Goal: Entertainment & Leisure: Browse casually

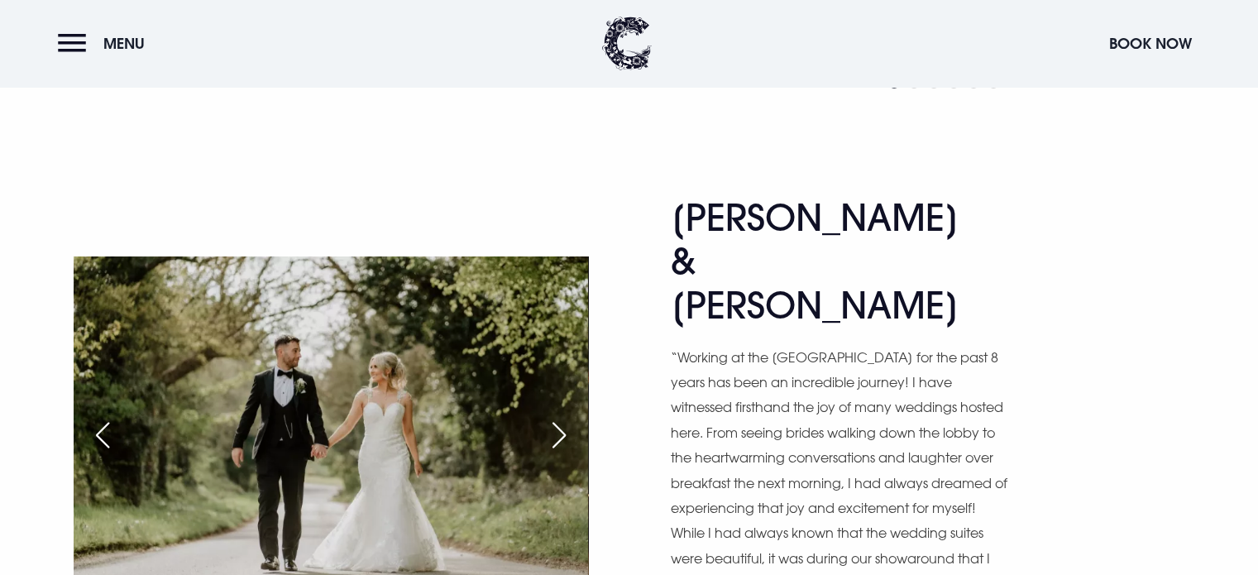
scroll to position [5005, 0]
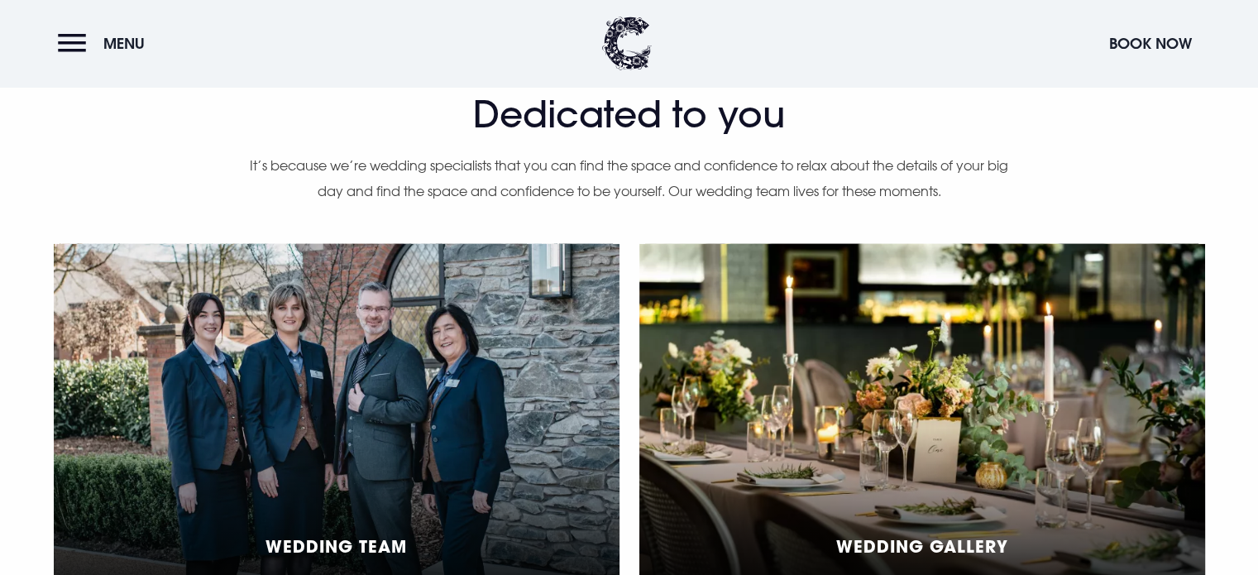
scroll to position [3923, 0]
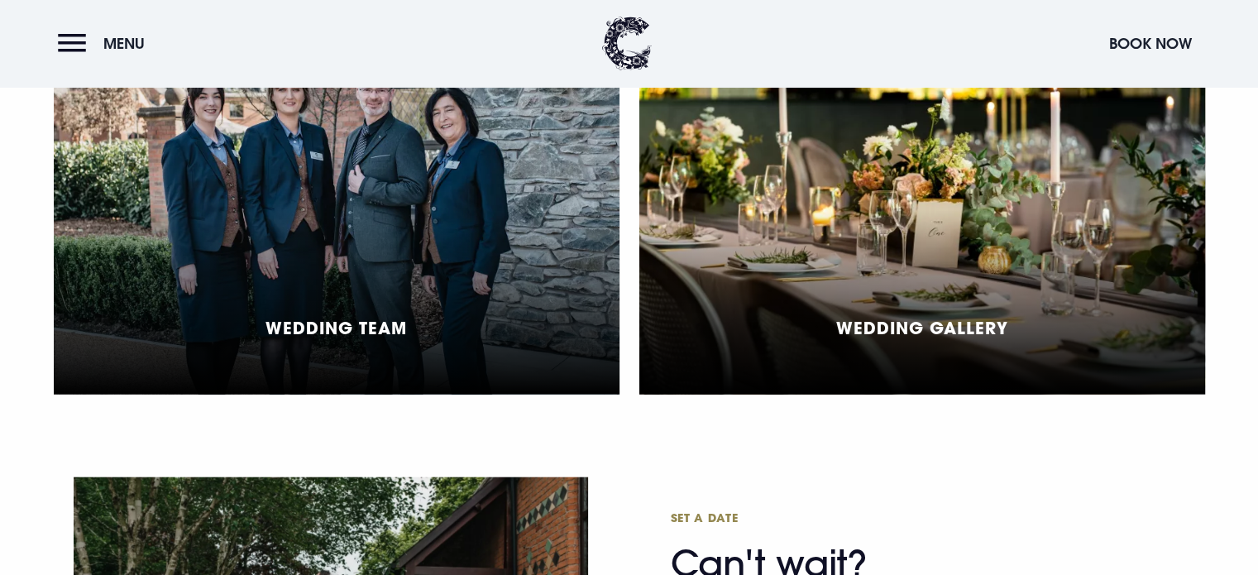
click at [867, 266] on div "Wedding Gallery" at bounding box center [922, 210] width 566 height 369
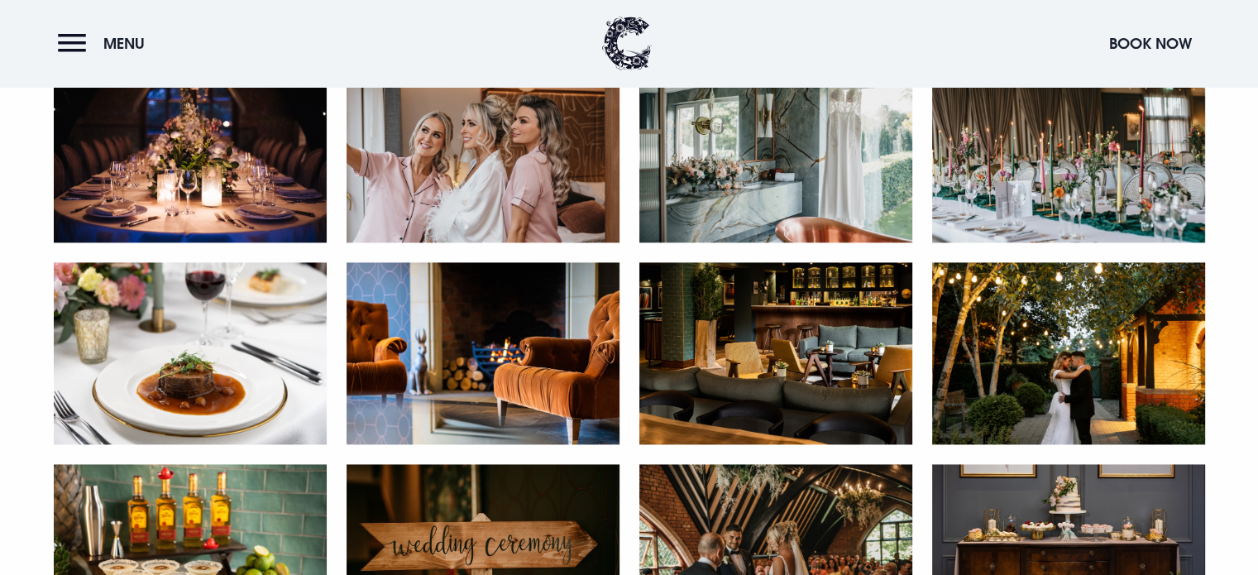
scroll to position [2290, 0]
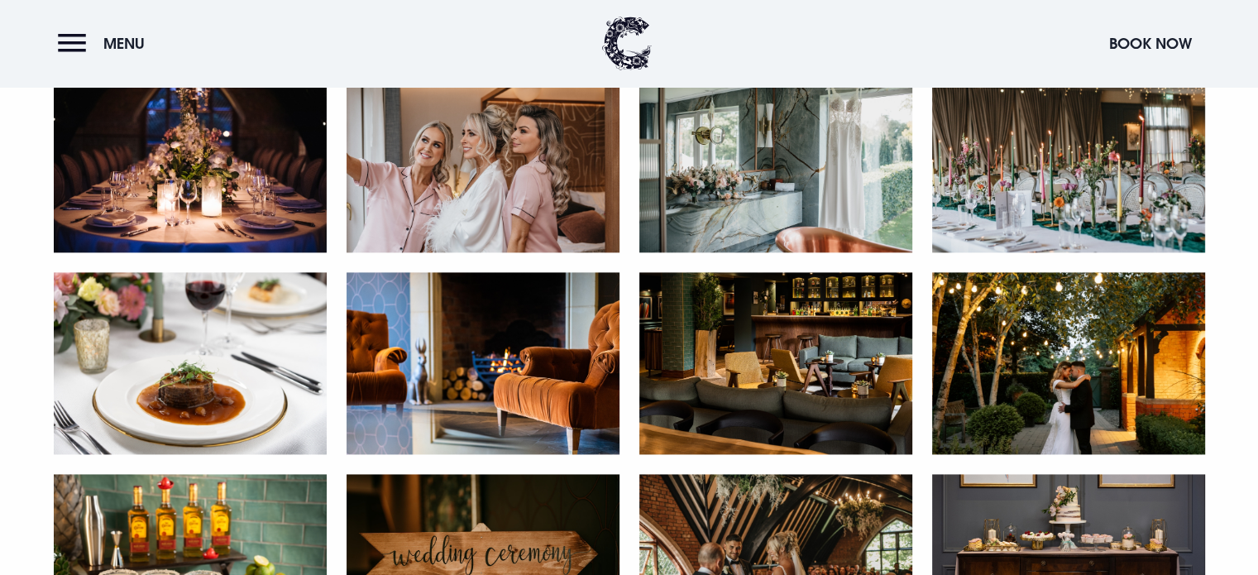
click at [1123, 185] on img at bounding box center [1068, 161] width 273 height 182
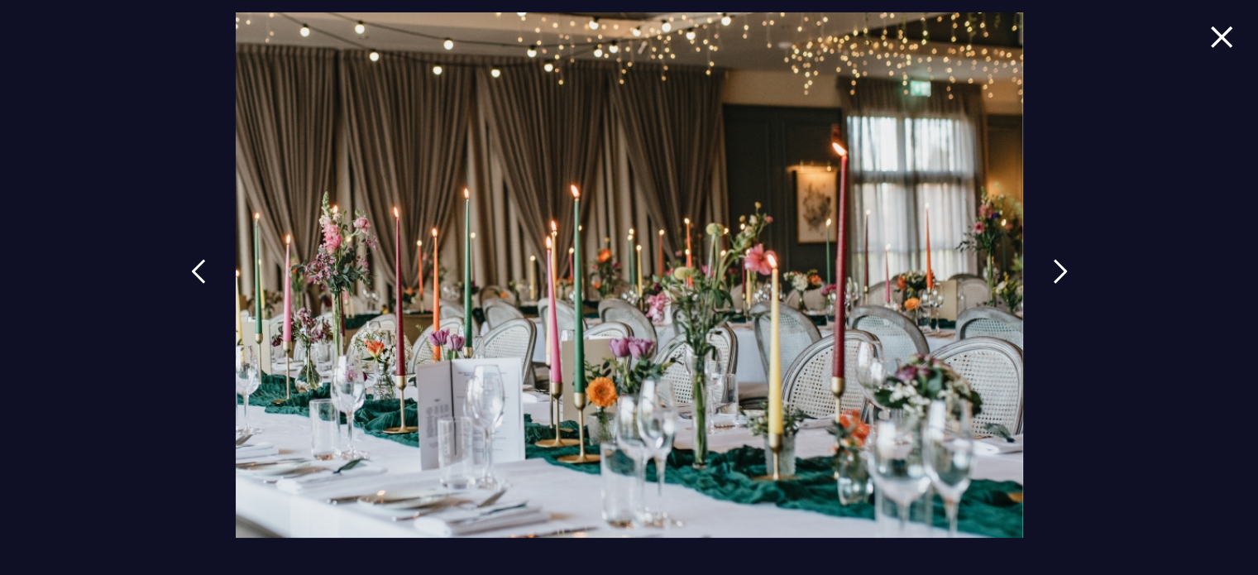
scroll to position [3077, 0]
click at [1061, 267] on img at bounding box center [1068, 271] width 15 height 25
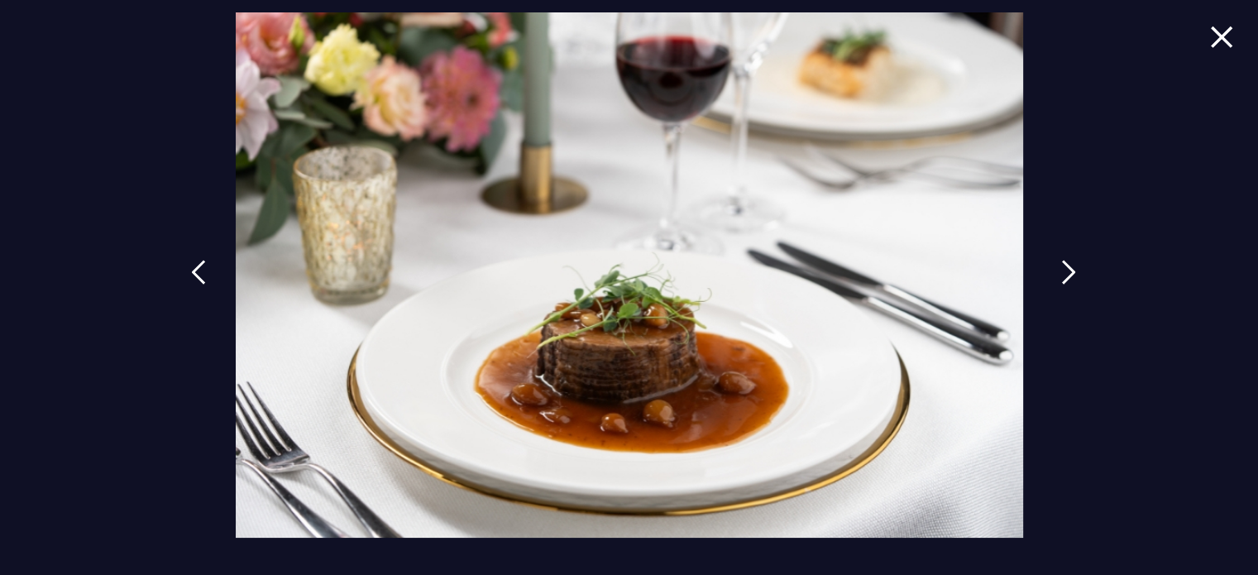
click at [1059, 267] on link at bounding box center [1068, 285] width 41 height 76
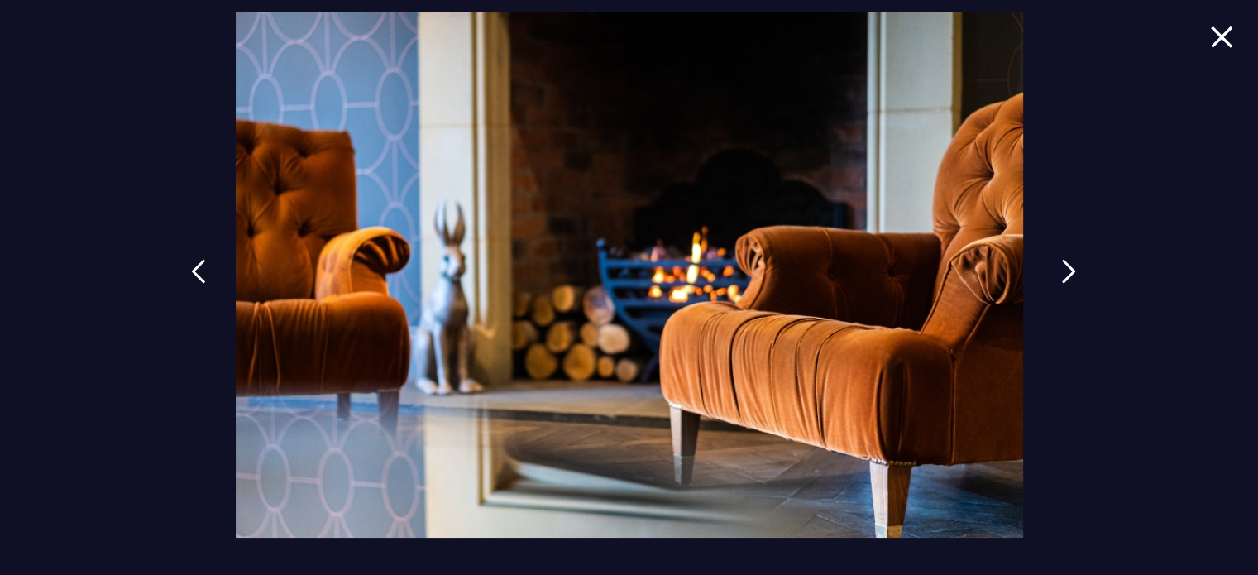
click at [1059, 267] on link at bounding box center [1068, 284] width 41 height 76
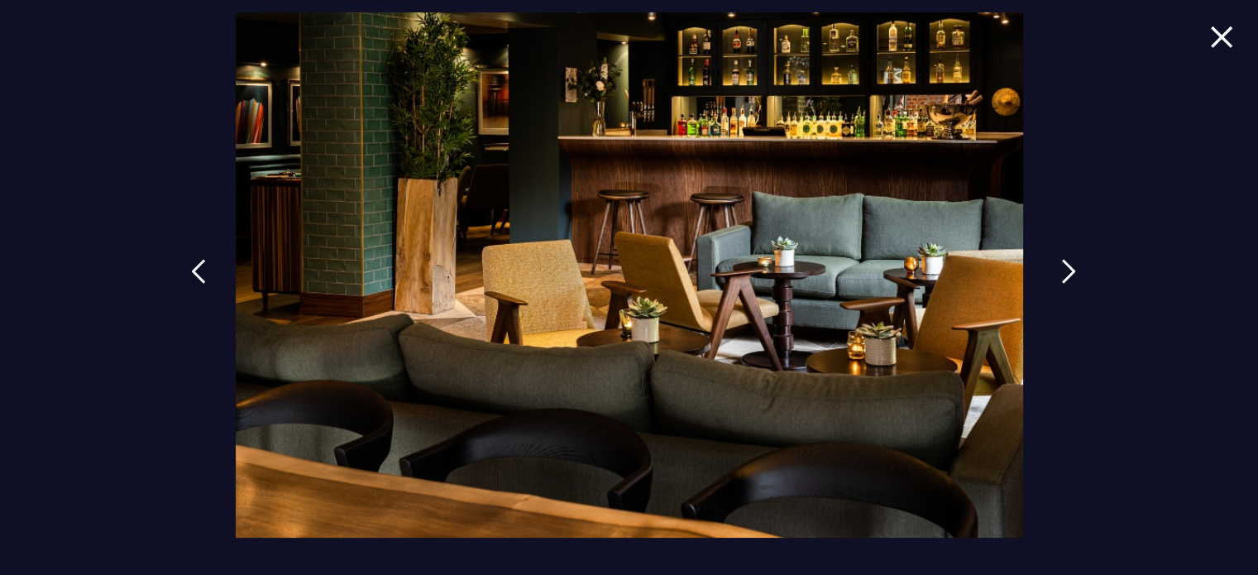
click at [1059, 267] on link at bounding box center [1068, 284] width 41 height 76
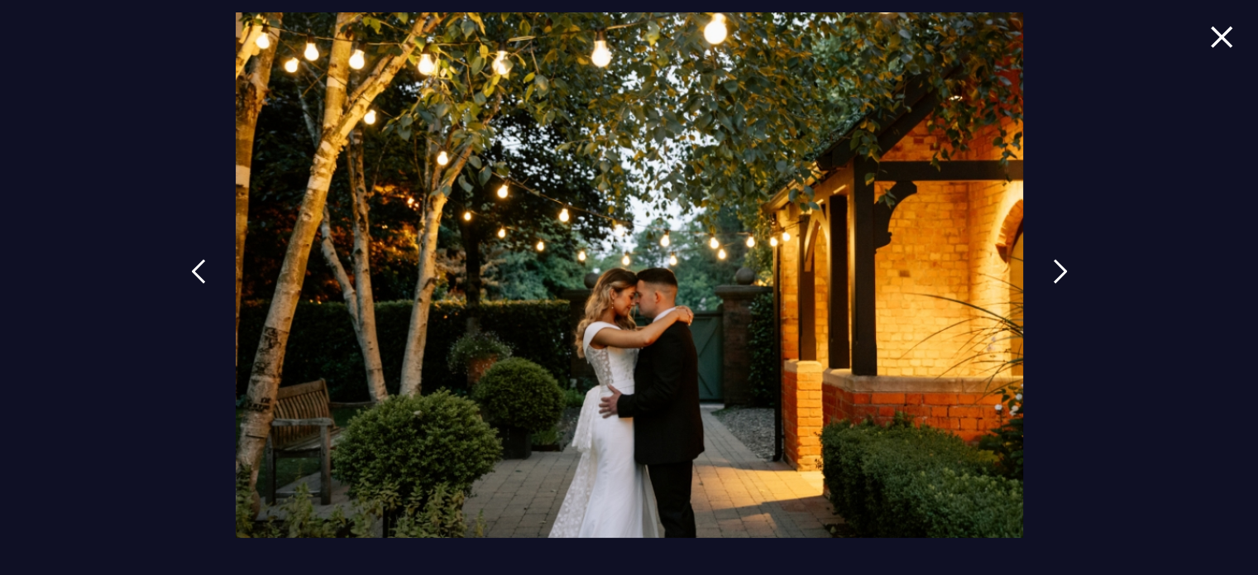
scroll to position [3243, 0]
click at [1051, 256] on link at bounding box center [1068, 284] width 41 height 76
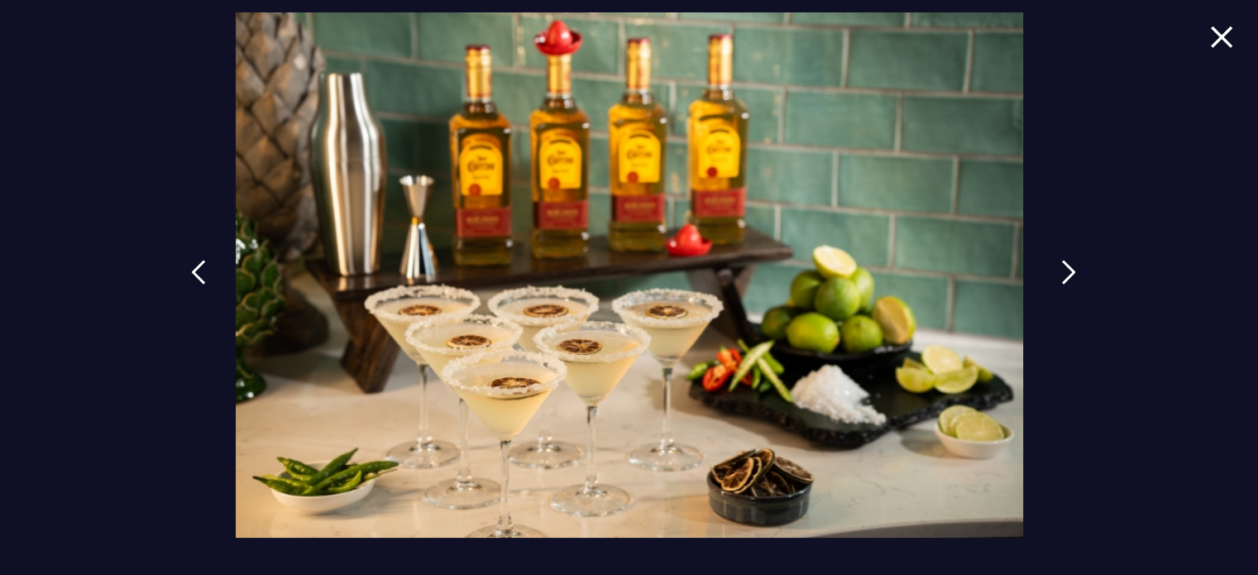
click at [1051, 256] on link at bounding box center [1068, 285] width 41 height 76
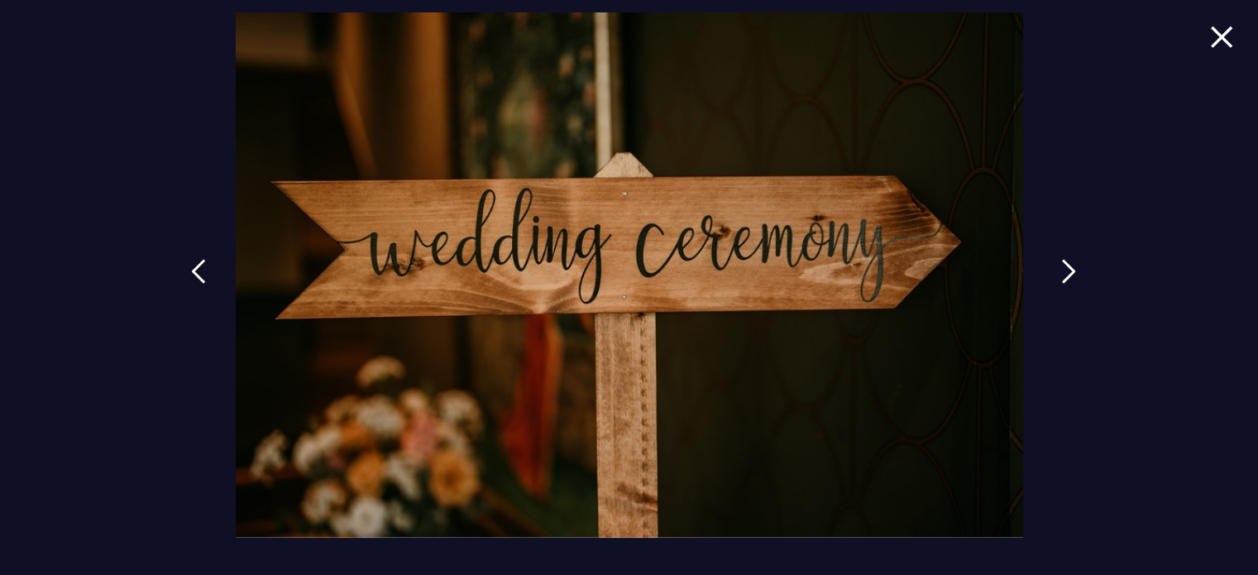
click at [1051, 256] on link at bounding box center [1068, 284] width 41 height 76
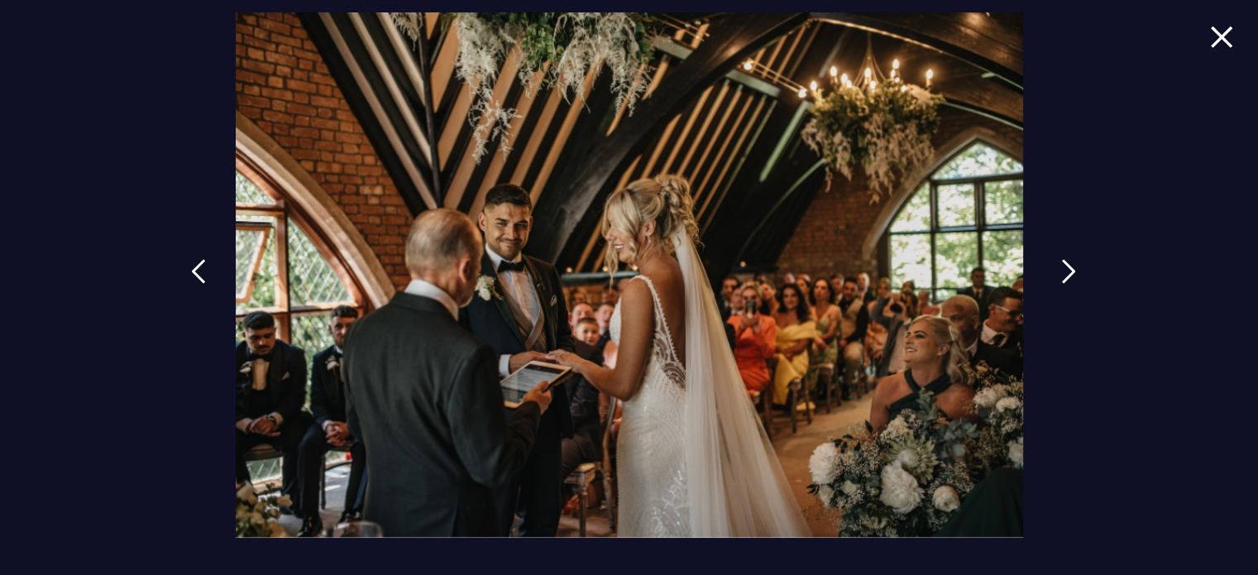
click at [1051, 256] on link at bounding box center [1068, 284] width 41 height 76
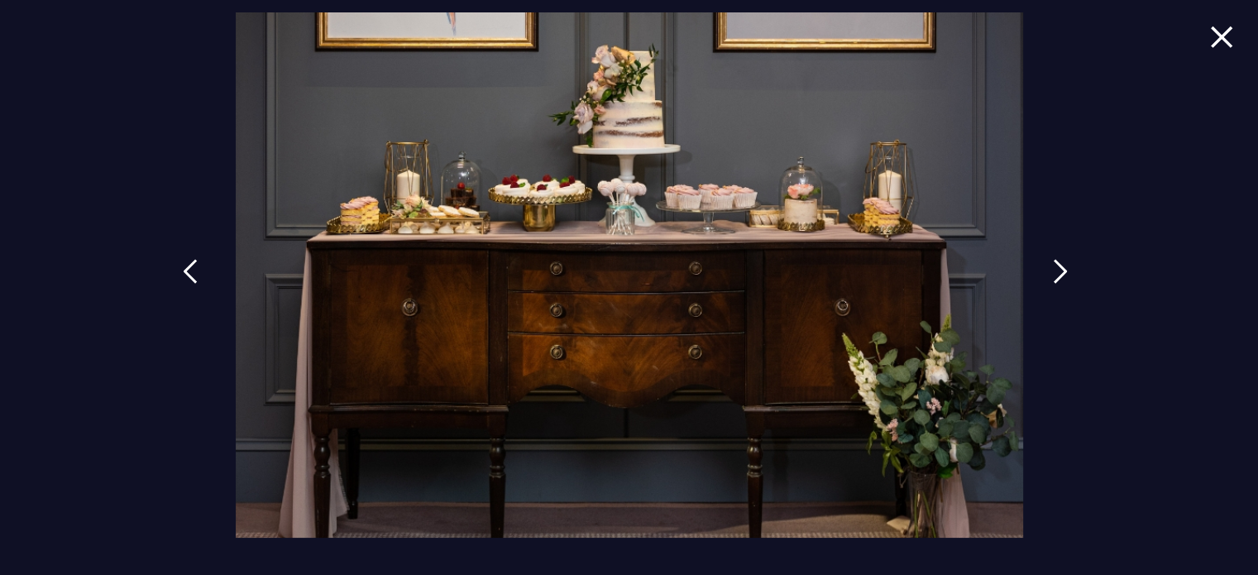
click at [181, 288] on link at bounding box center [190, 284] width 41 height 76
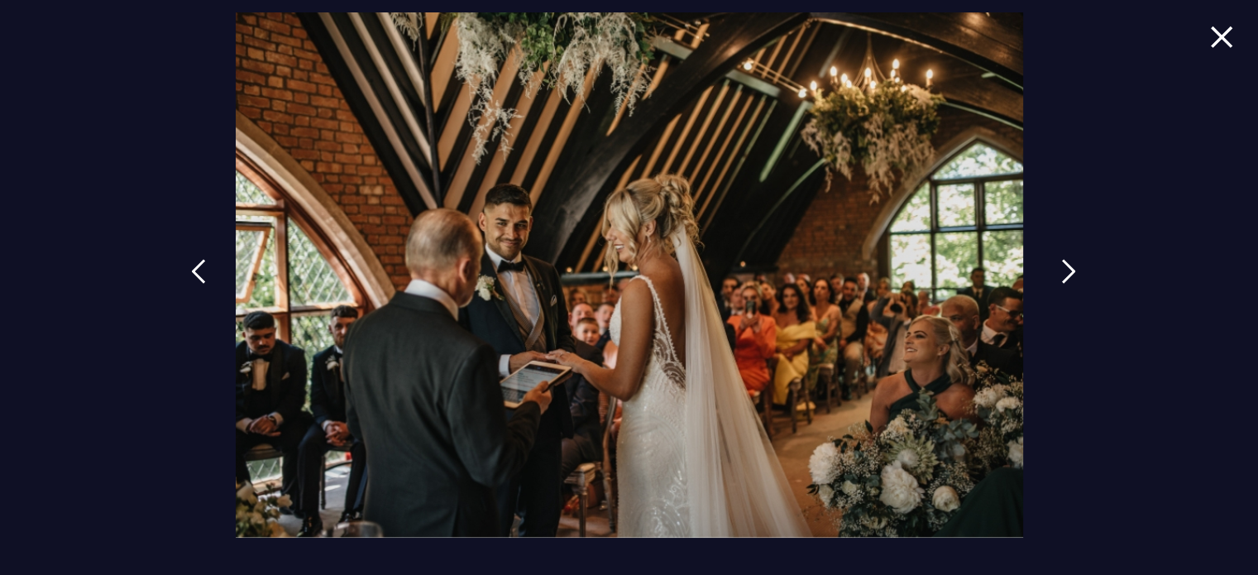
click at [1061, 270] on img at bounding box center [1068, 271] width 15 height 25
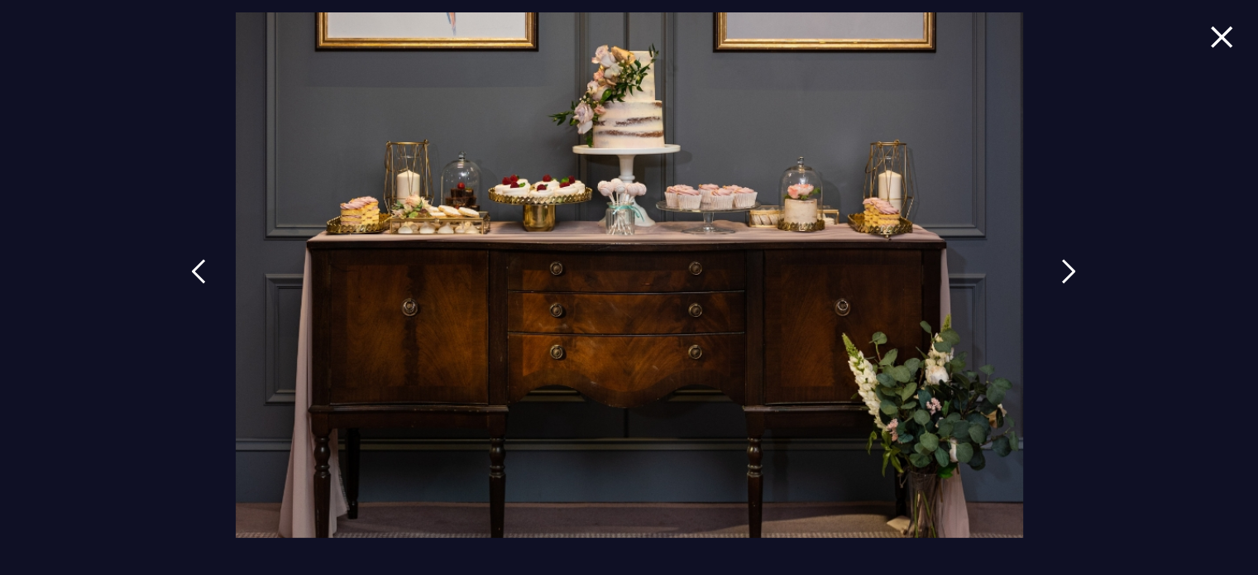
click at [1061, 270] on img at bounding box center [1068, 271] width 15 height 25
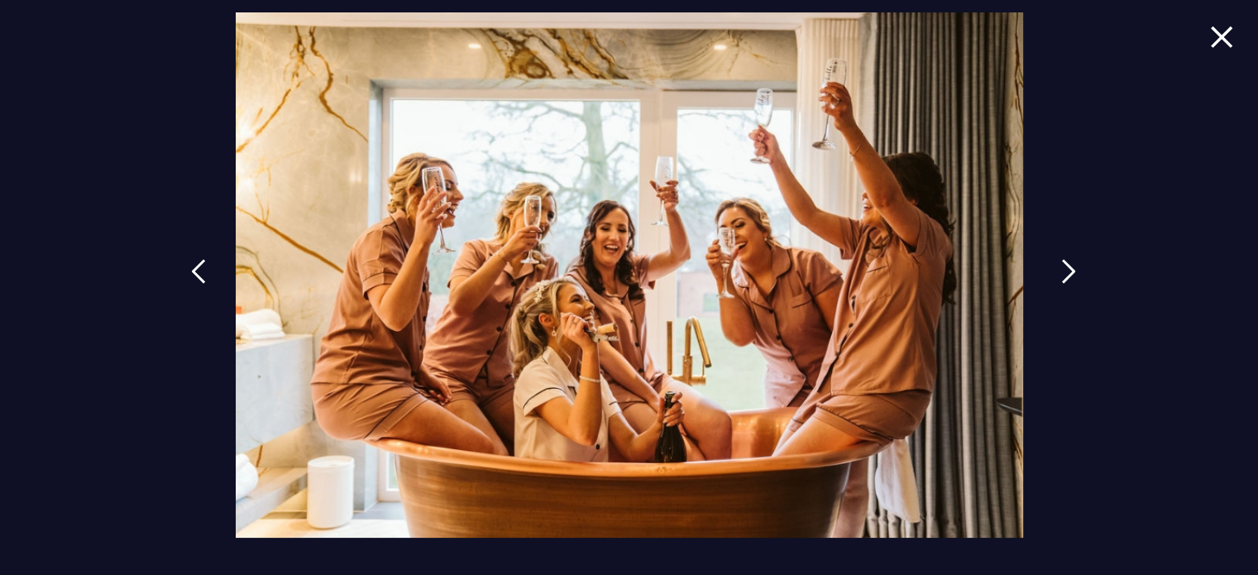
click at [1061, 270] on img at bounding box center [1068, 271] width 15 height 25
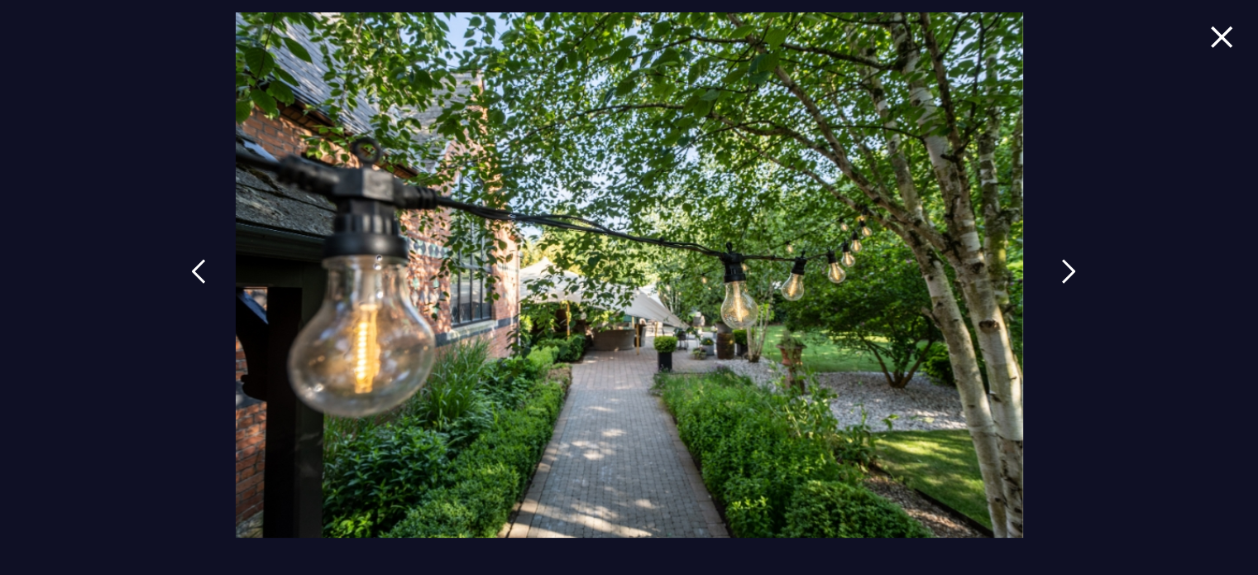
click at [1061, 270] on img at bounding box center [1068, 271] width 15 height 25
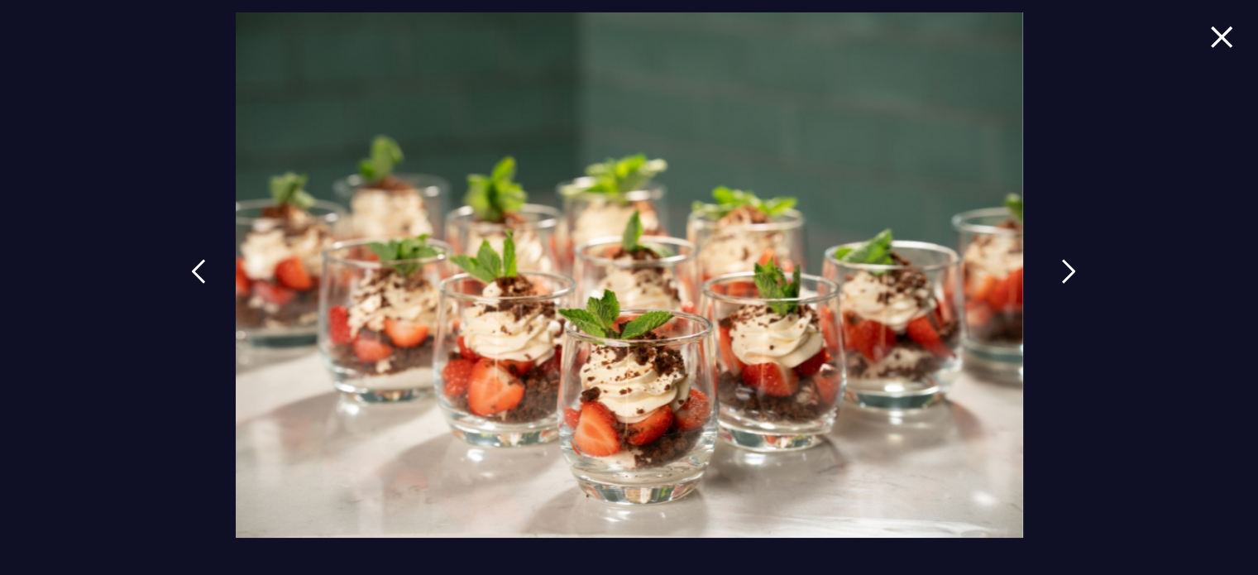
click at [1061, 270] on img at bounding box center [1068, 271] width 15 height 25
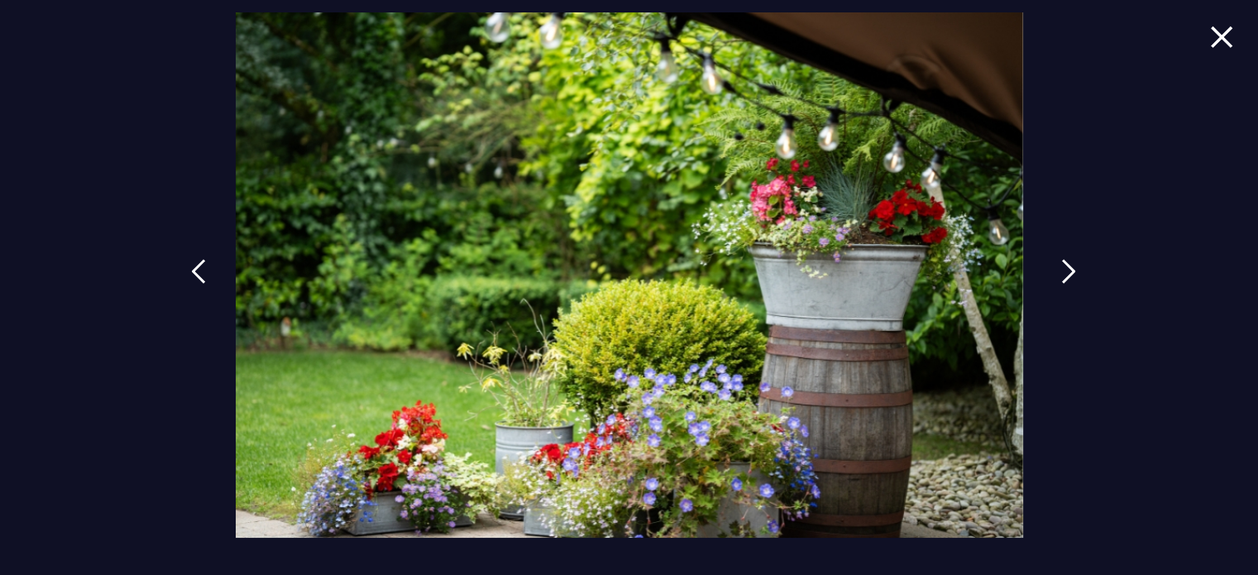
click at [1061, 270] on img at bounding box center [1068, 271] width 15 height 25
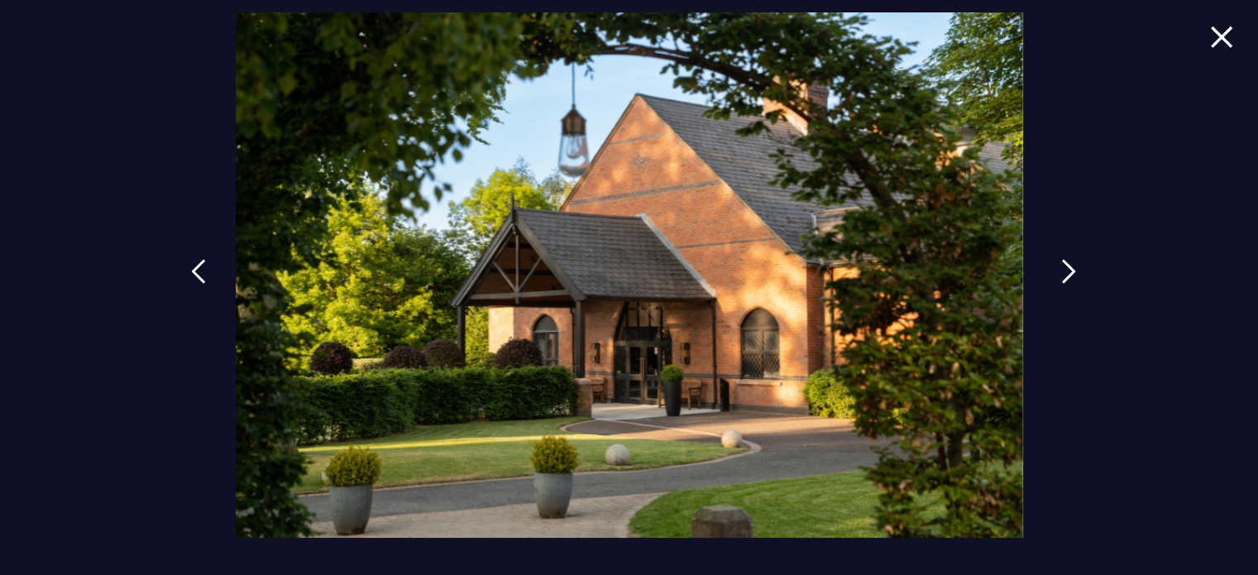
click at [1061, 270] on img at bounding box center [1068, 271] width 15 height 25
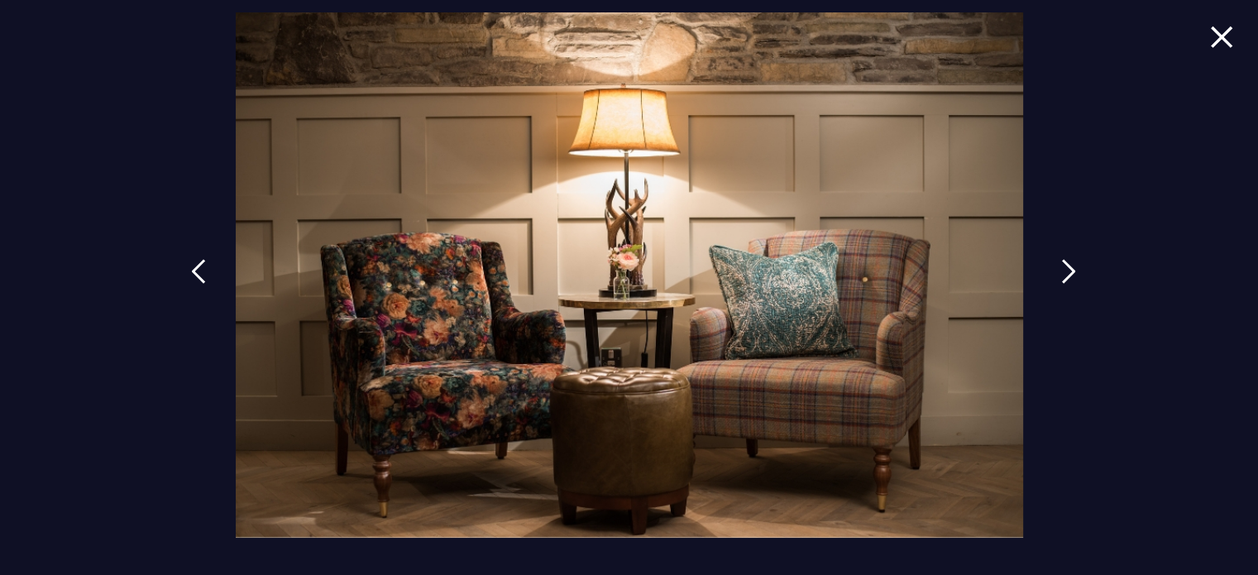
click at [1061, 270] on img at bounding box center [1068, 271] width 15 height 25
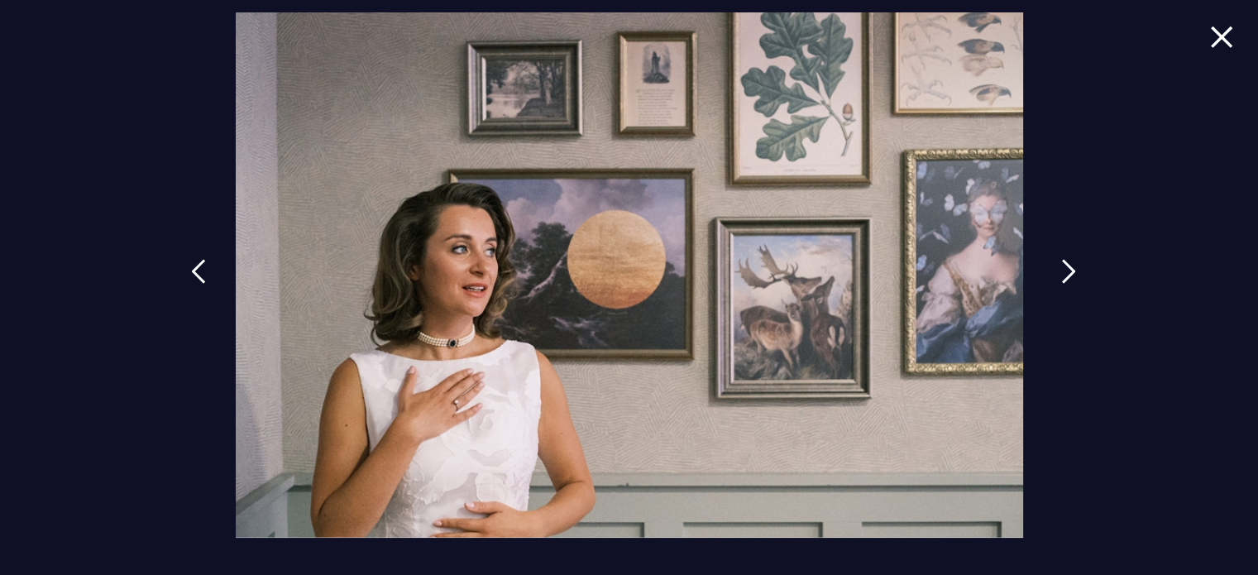
click at [1061, 270] on img at bounding box center [1068, 271] width 15 height 25
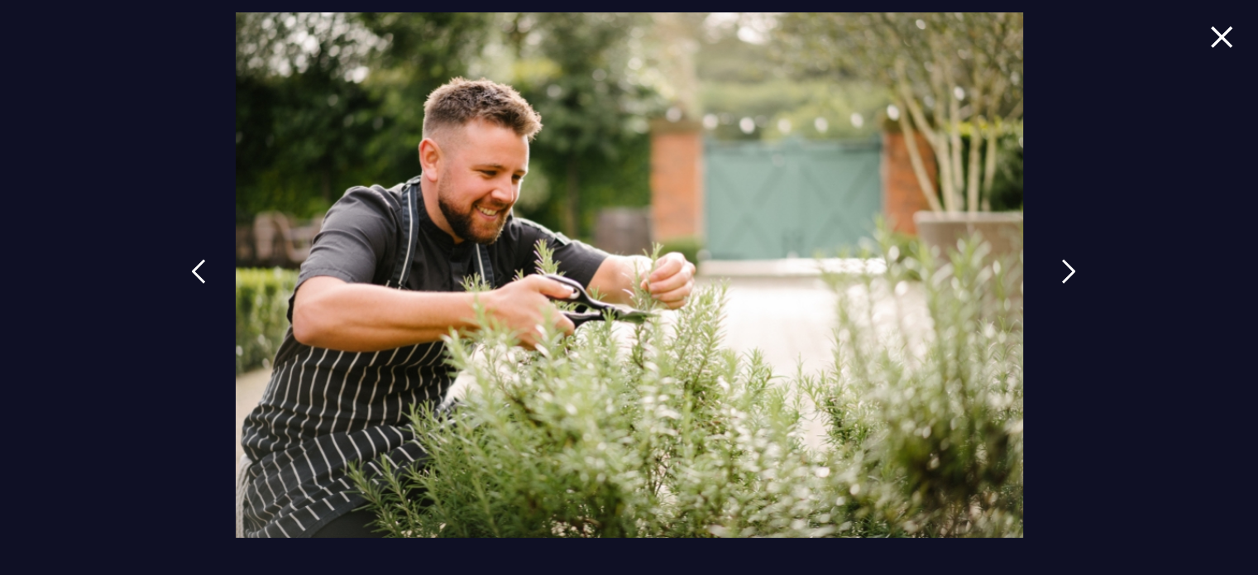
click at [1061, 270] on img at bounding box center [1068, 271] width 15 height 25
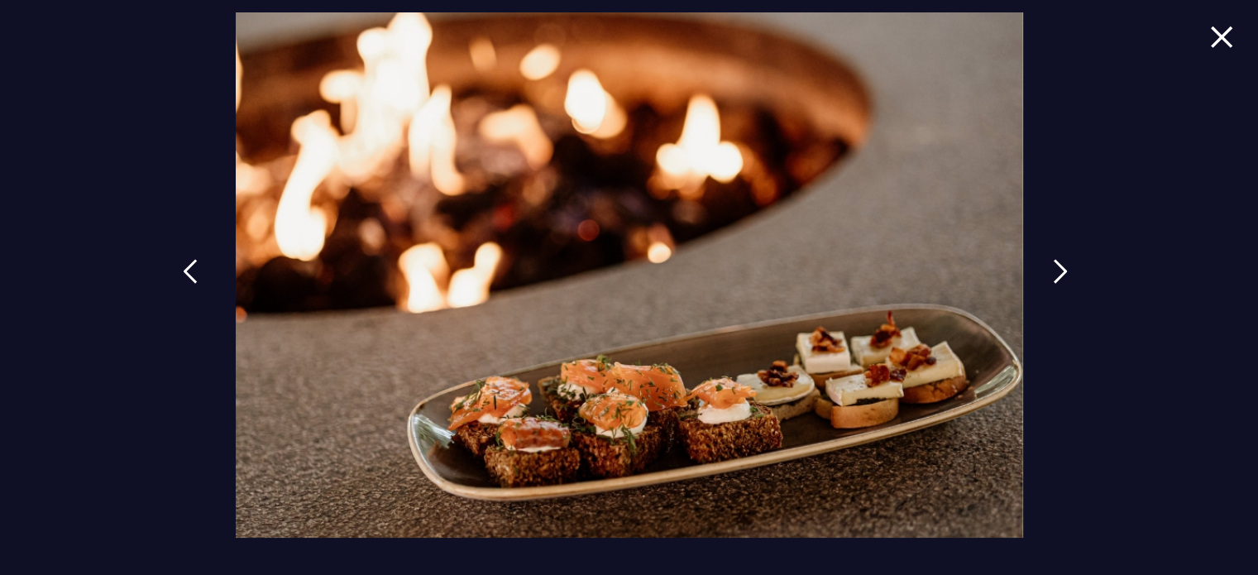
click at [208, 290] on link at bounding box center [190, 284] width 41 height 76
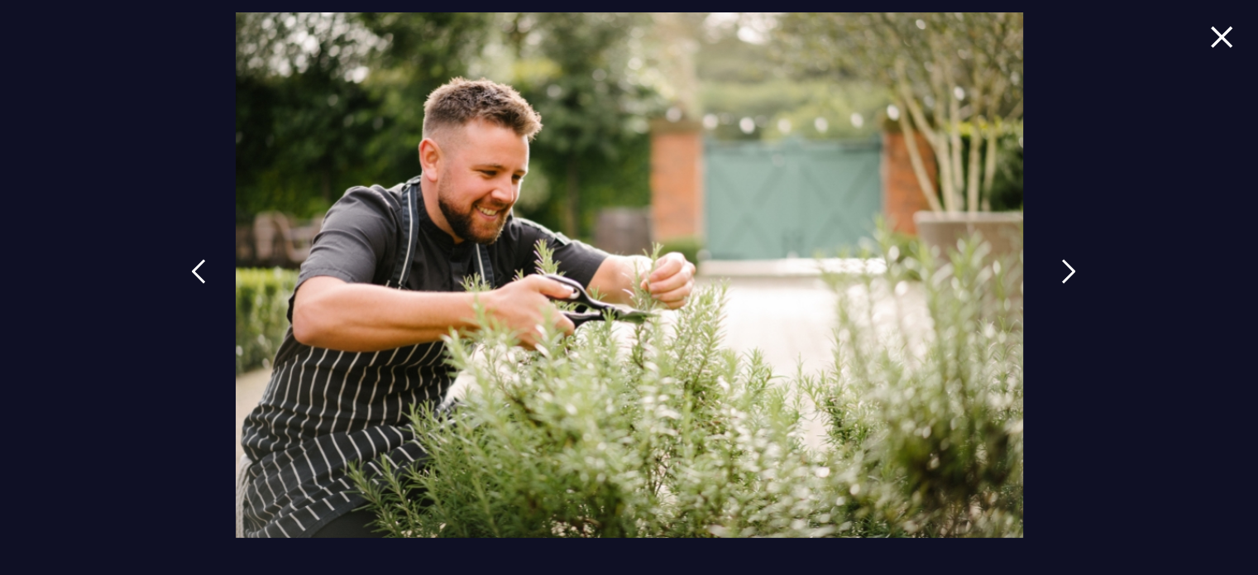
click at [1052, 266] on link at bounding box center [1068, 284] width 41 height 76
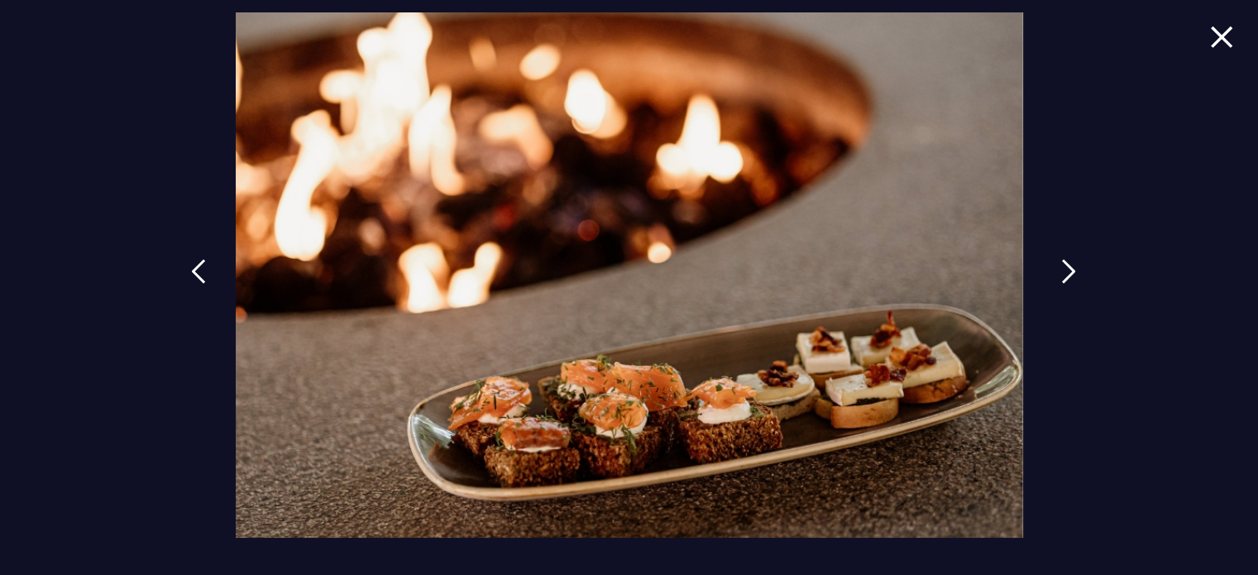
click at [1052, 266] on link at bounding box center [1068, 284] width 41 height 76
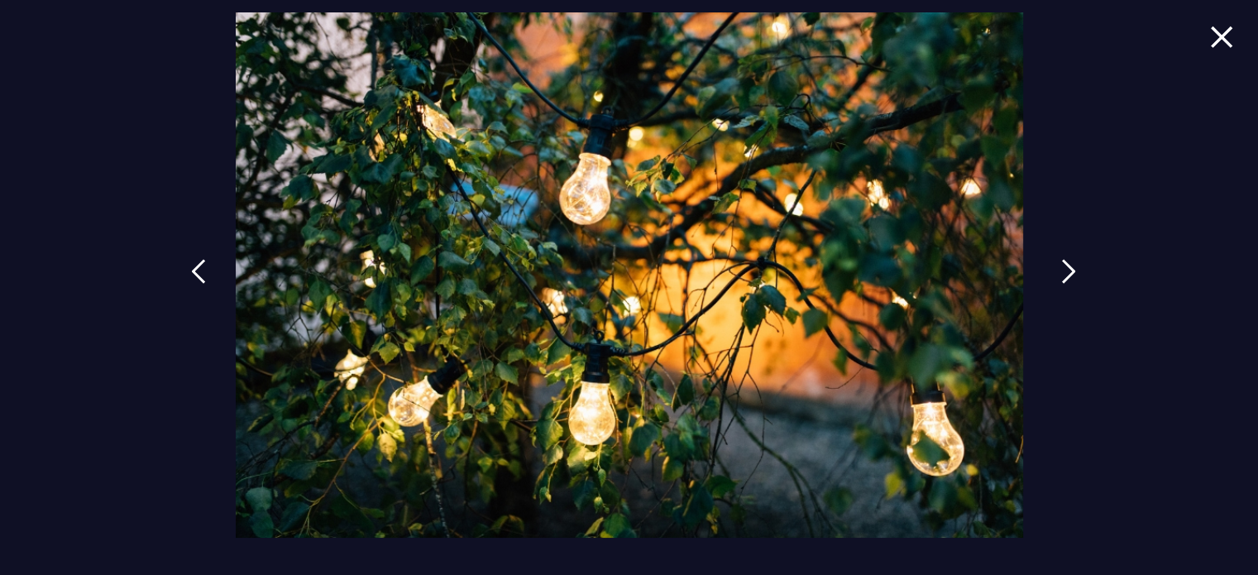
click at [1052, 266] on link at bounding box center [1068, 284] width 41 height 76
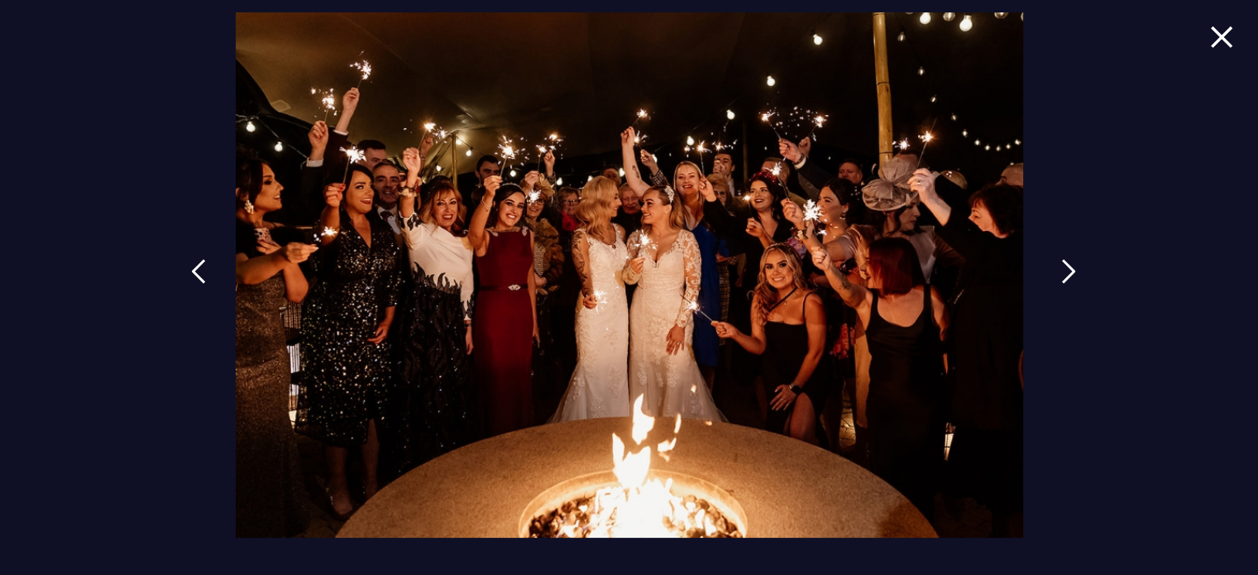
click at [1052, 266] on link at bounding box center [1068, 284] width 41 height 76
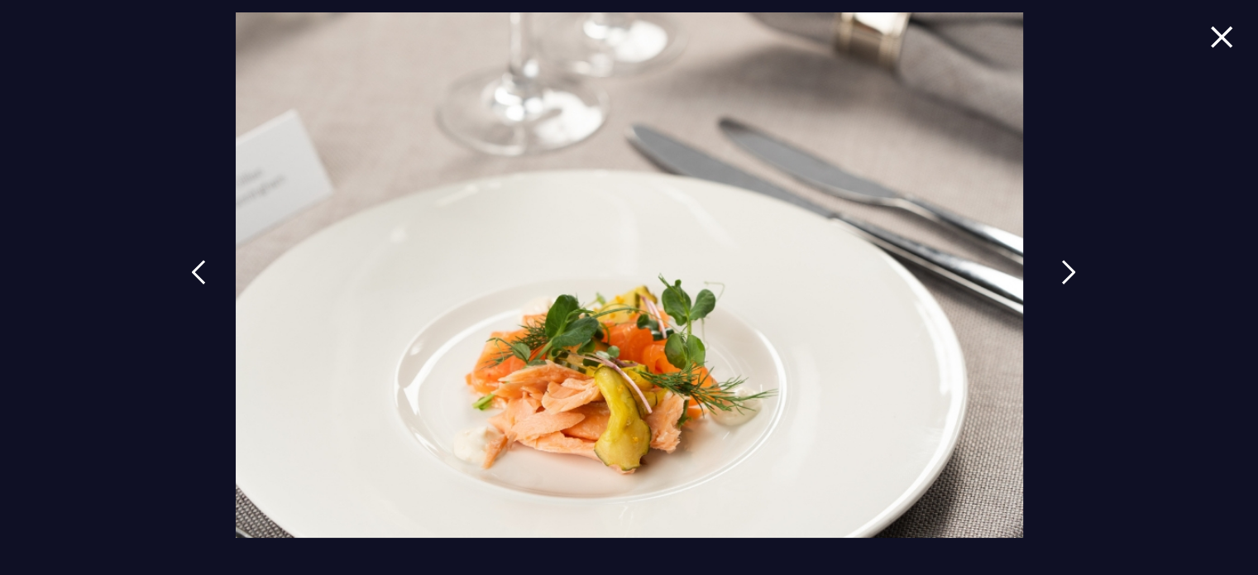
click at [1052, 266] on link at bounding box center [1068, 285] width 41 height 76
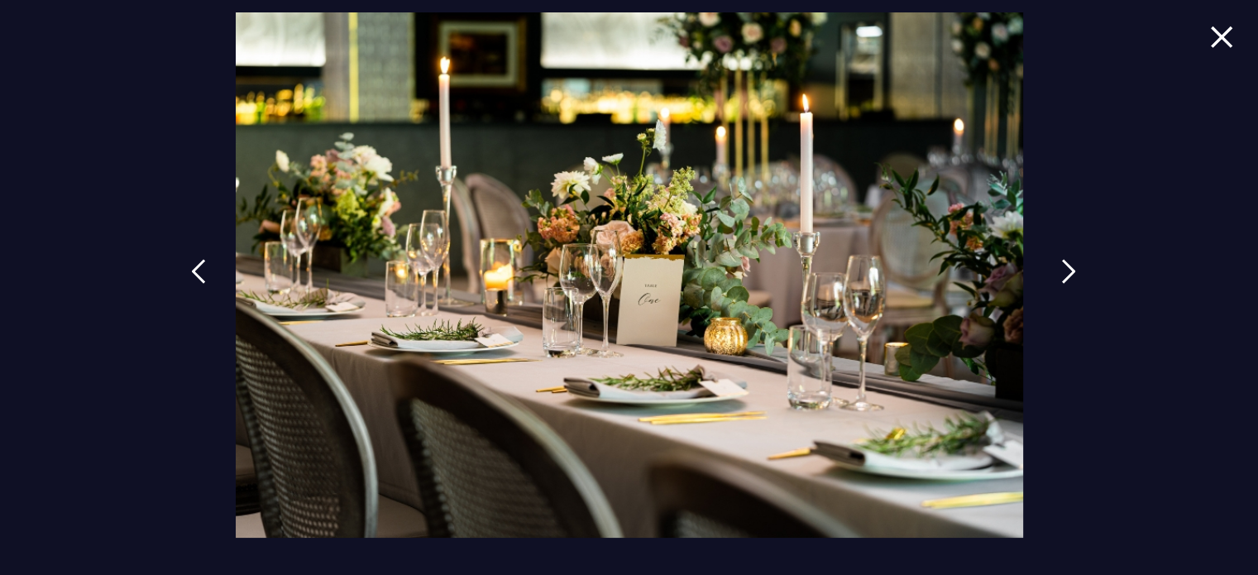
click at [1052, 266] on link at bounding box center [1068, 284] width 41 height 76
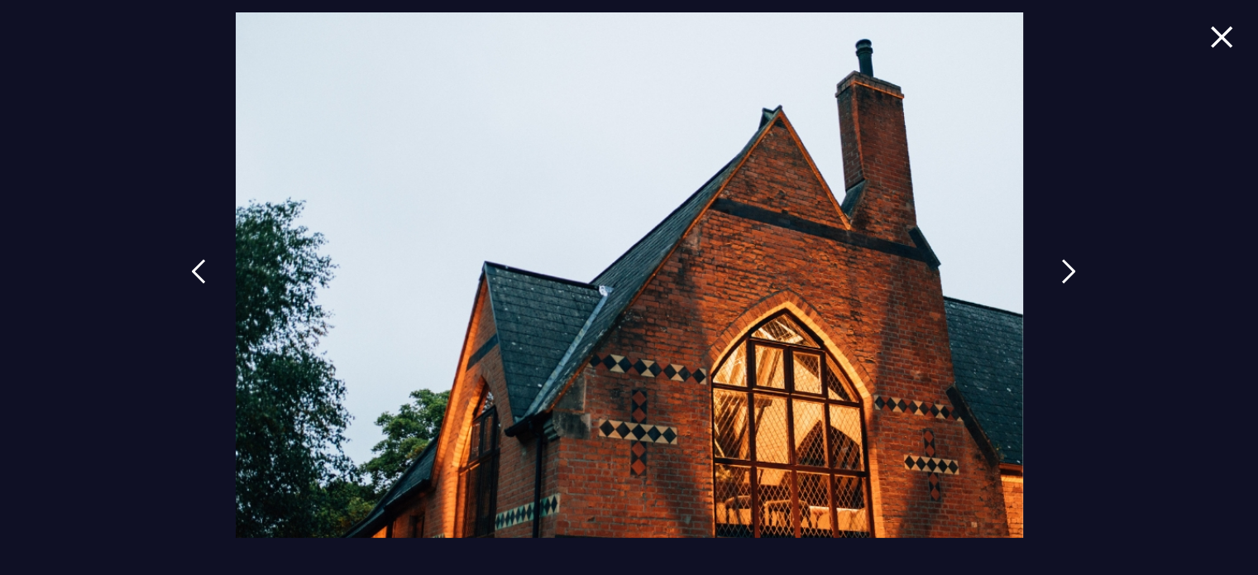
click at [1052, 266] on link at bounding box center [1068, 284] width 41 height 76
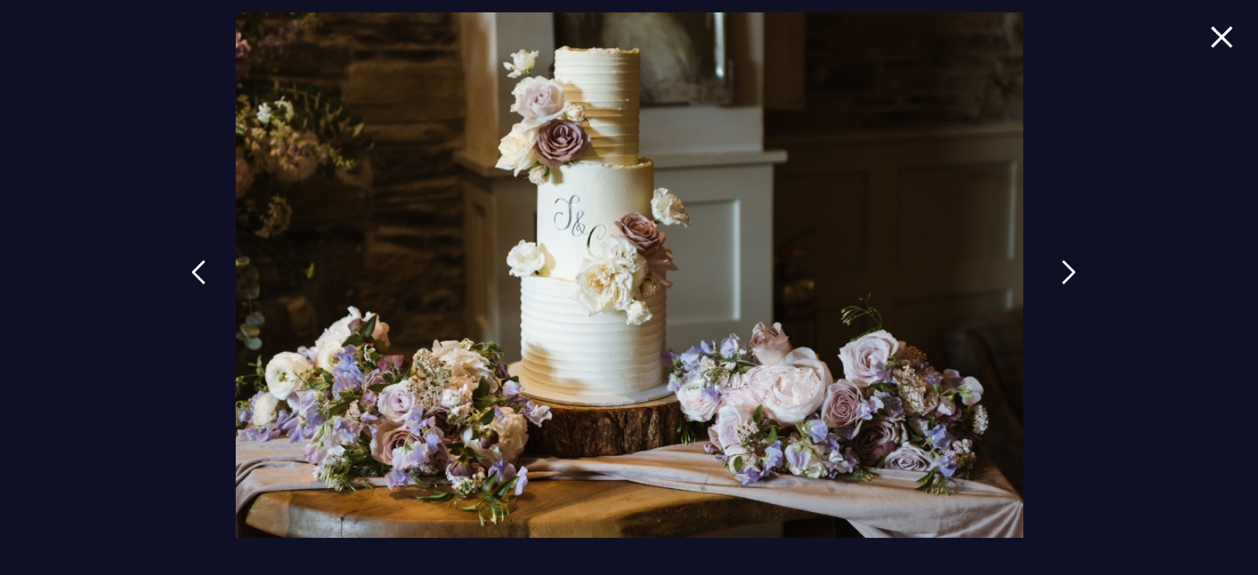
click at [1052, 266] on link at bounding box center [1068, 285] width 41 height 76
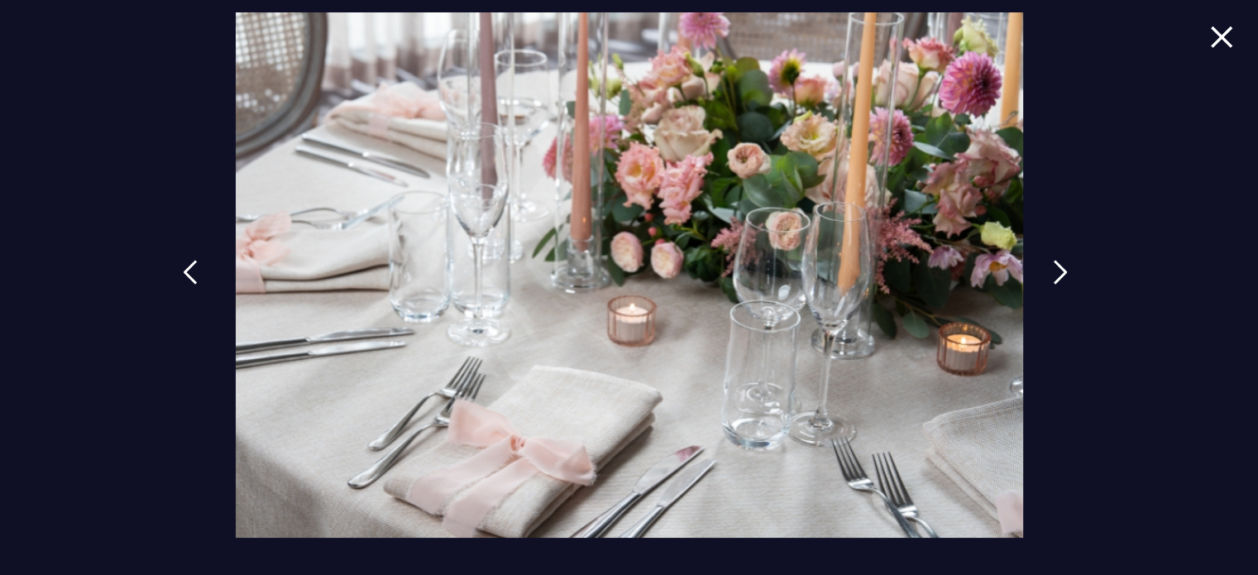
click at [205, 287] on link at bounding box center [190, 285] width 41 height 76
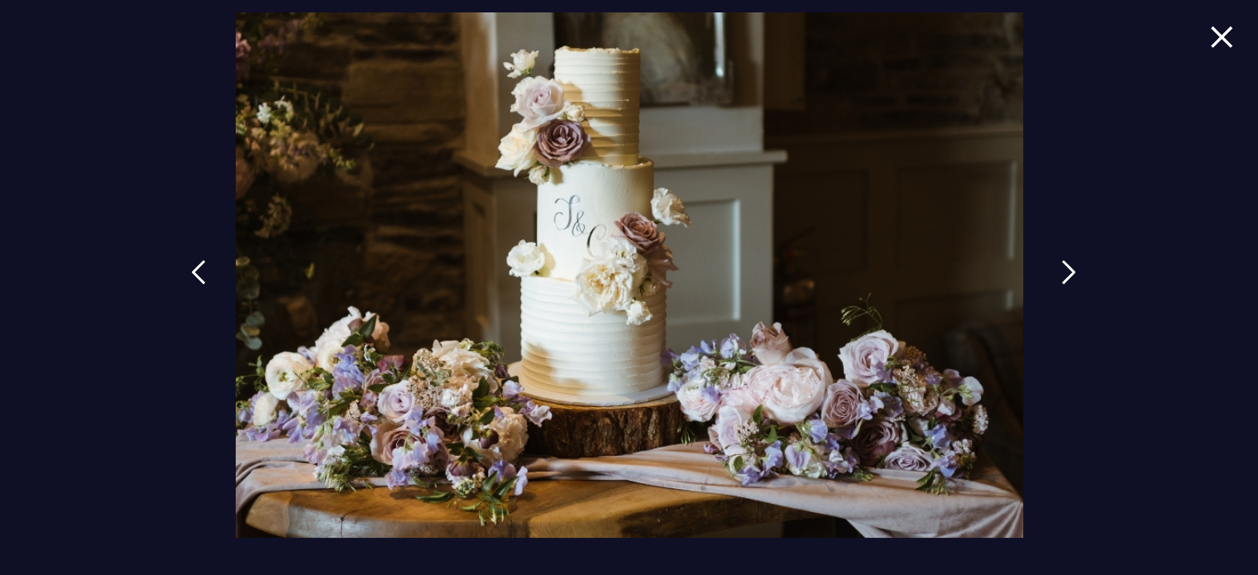
click at [1059, 273] on link at bounding box center [1068, 285] width 41 height 76
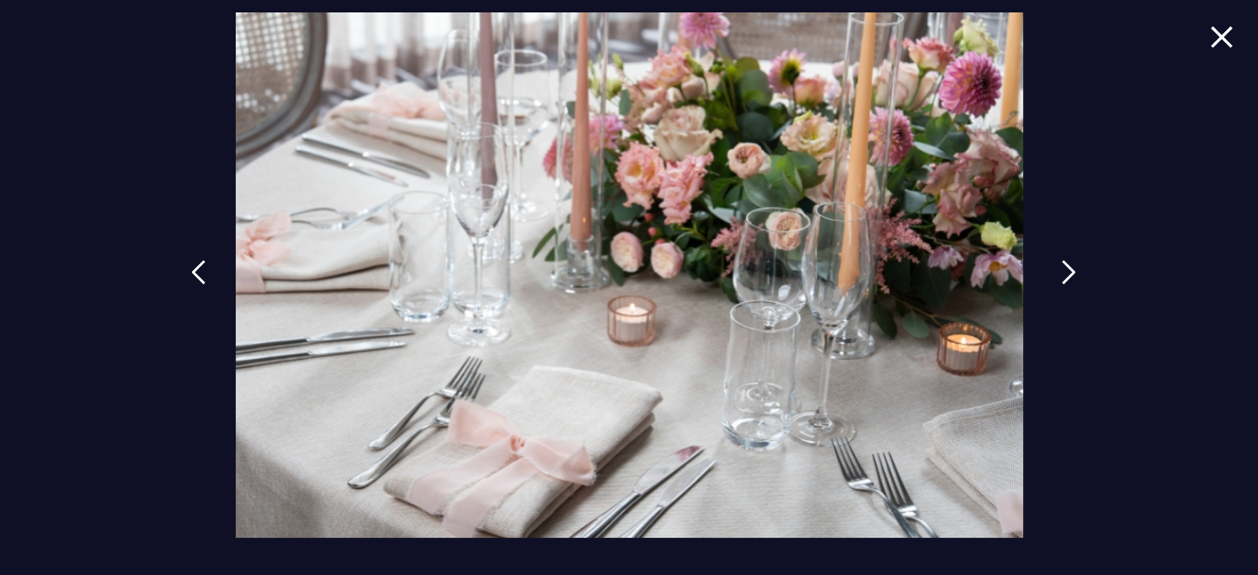
click at [1059, 273] on link at bounding box center [1068, 285] width 41 height 76
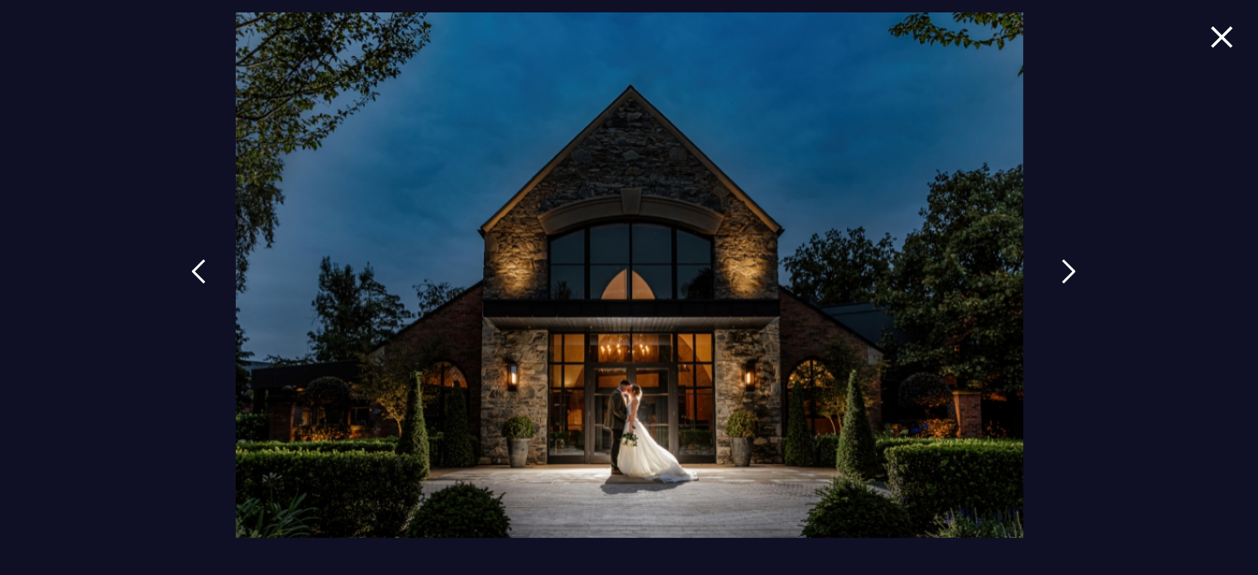
click at [1059, 273] on link at bounding box center [1068, 284] width 41 height 76
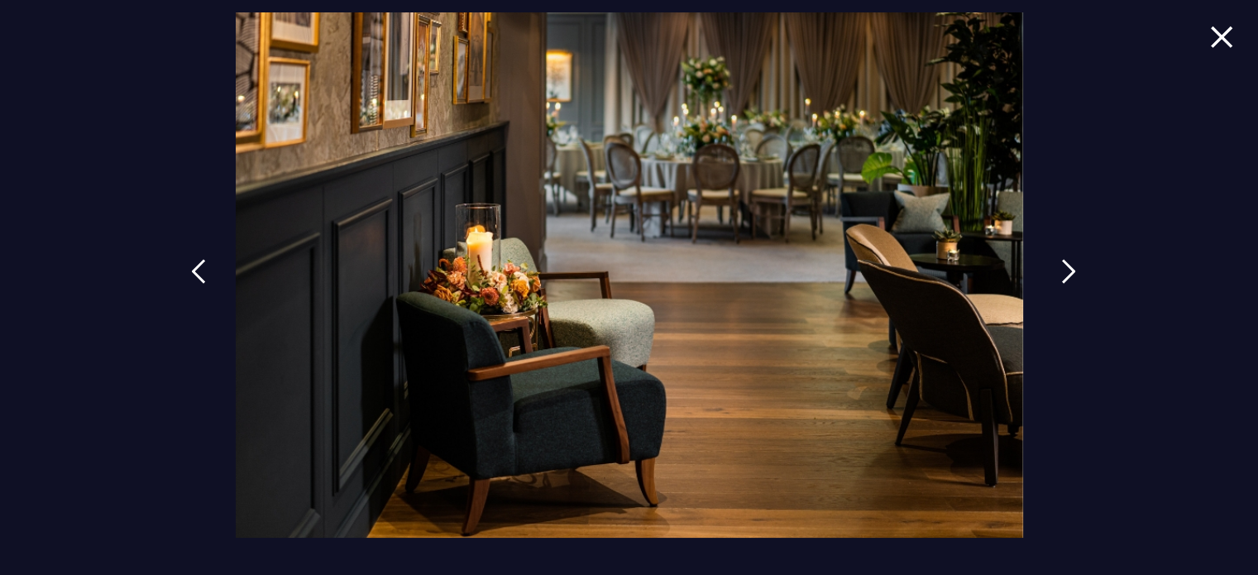
click at [1059, 273] on link at bounding box center [1068, 284] width 41 height 76
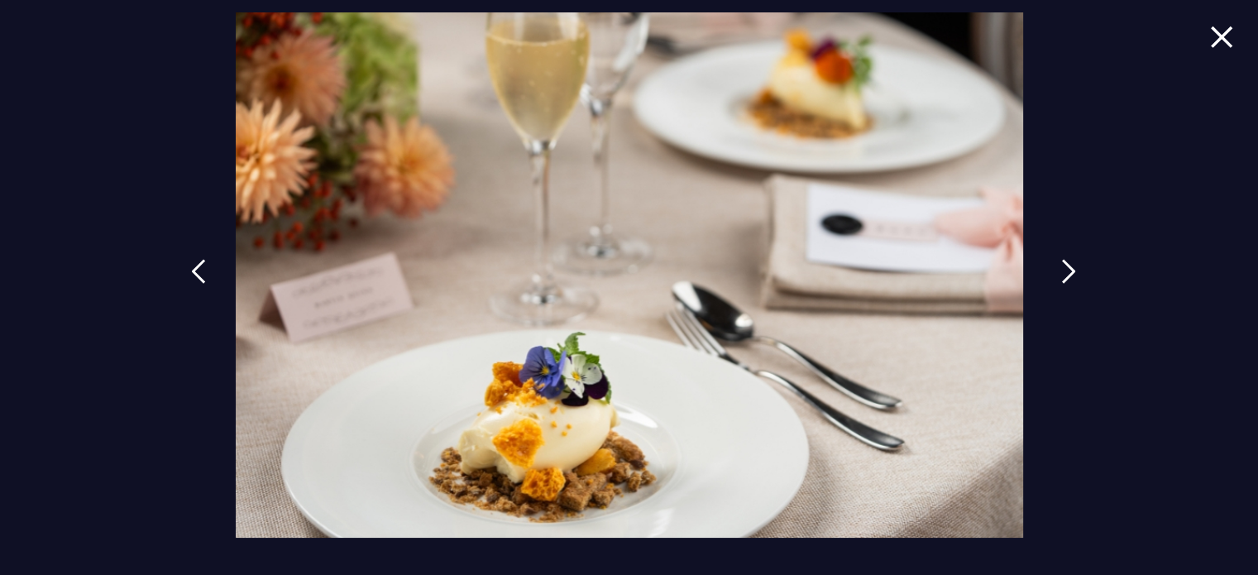
click at [1059, 273] on link at bounding box center [1068, 284] width 41 height 76
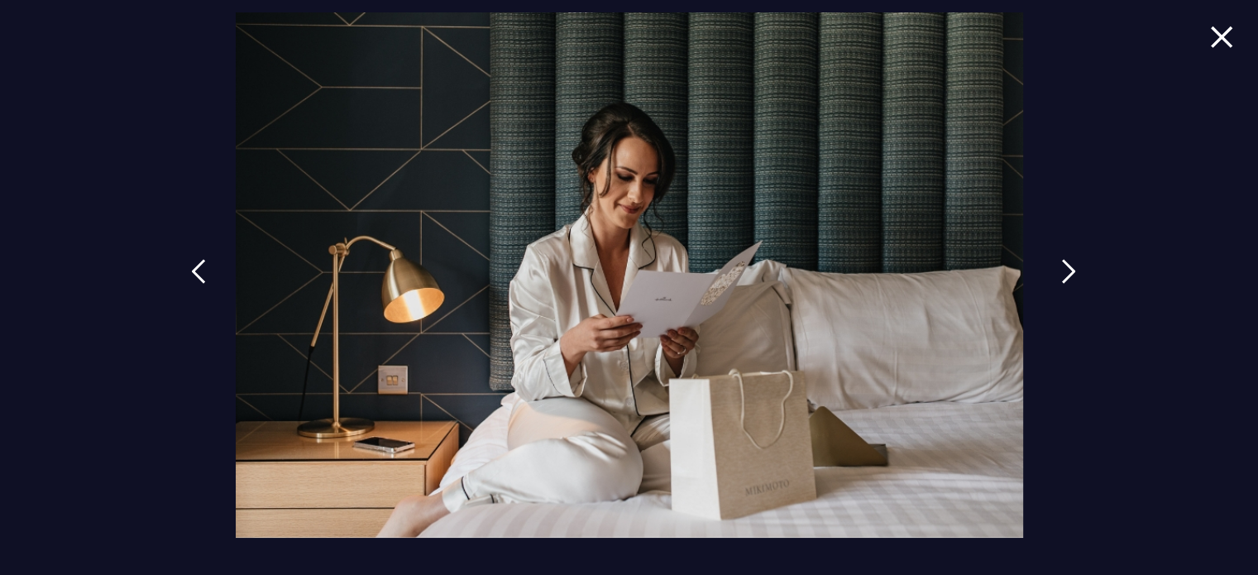
click at [1059, 273] on link at bounding box center [1068, 284] width 41 height 76
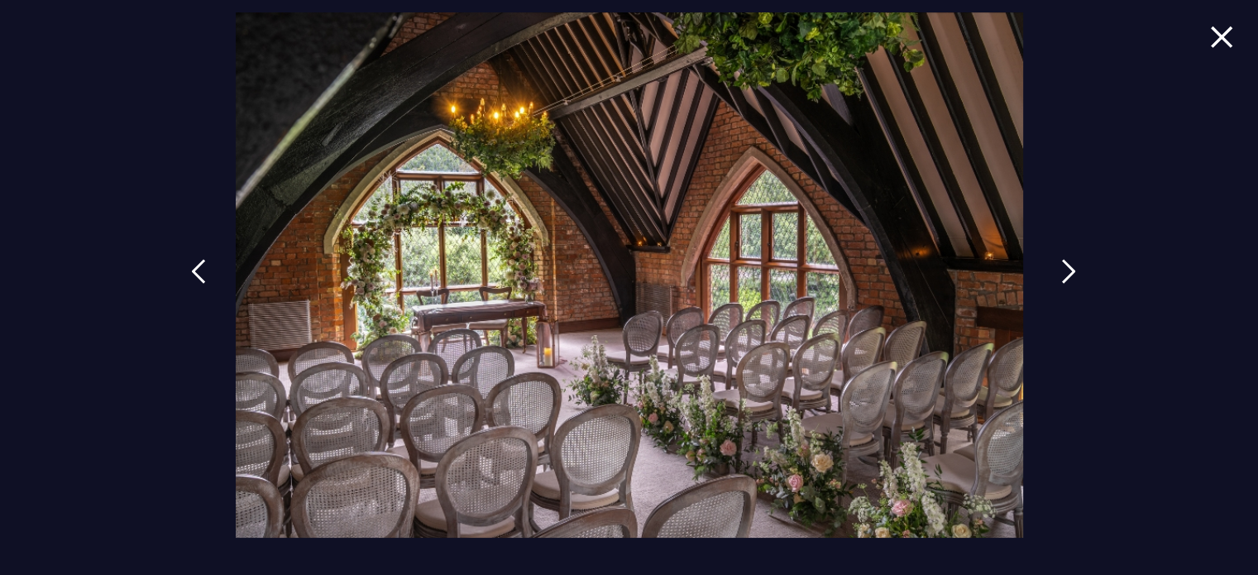
click at [1059, 273] on link at bounding box center [1068, 284] width 41 height 76
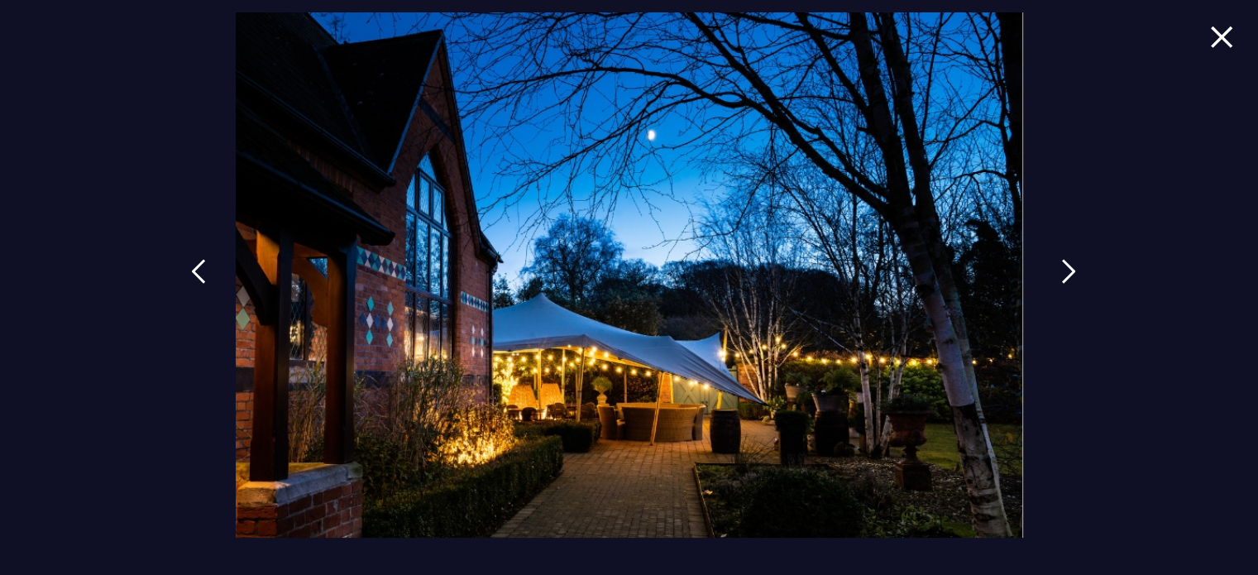
click at [1059, 273] on link at bounding box center [1068, 284] width 41 height 76
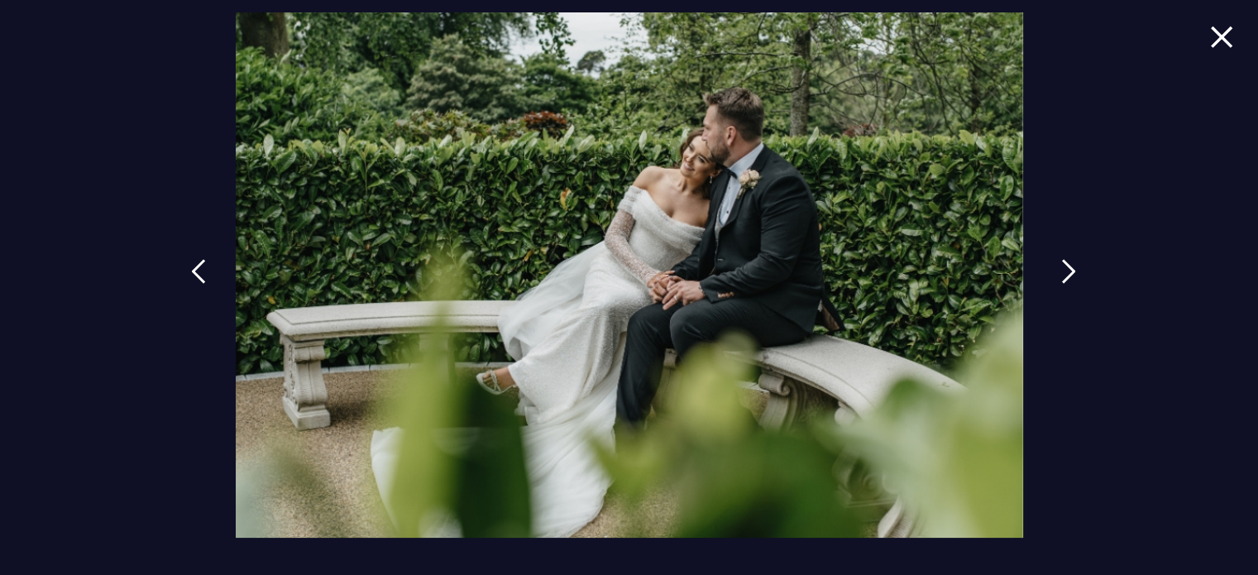
click at [1059, 273] on link at bounding box center [1068, 284] width 41 height 76
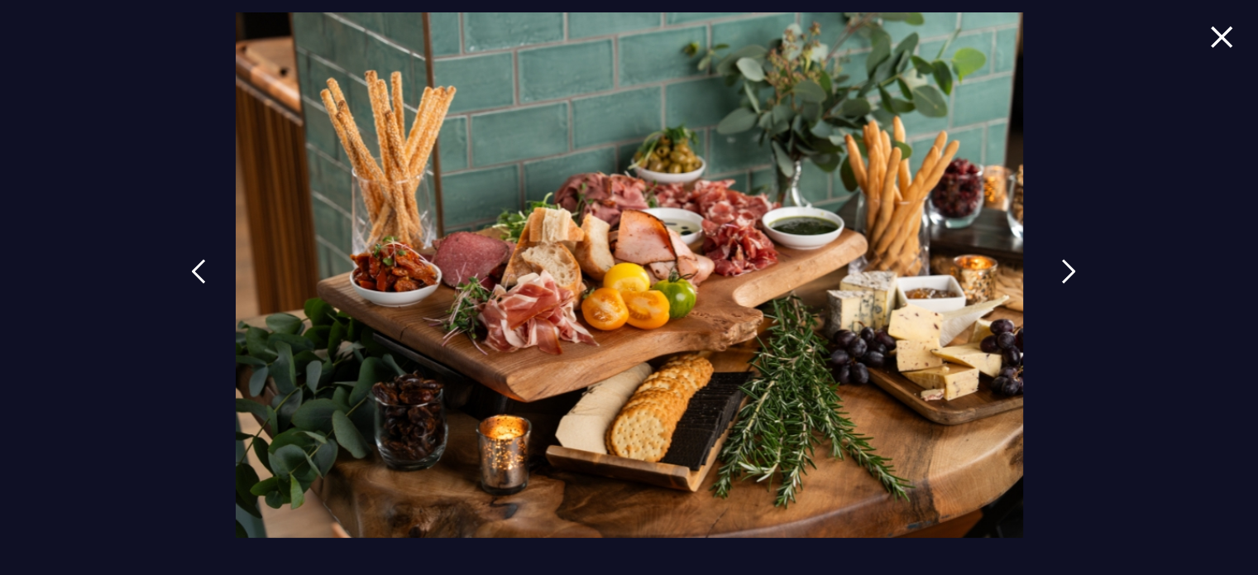
click at [1059, 273] on link at bounding box center [1068, 284] width 41 height 76
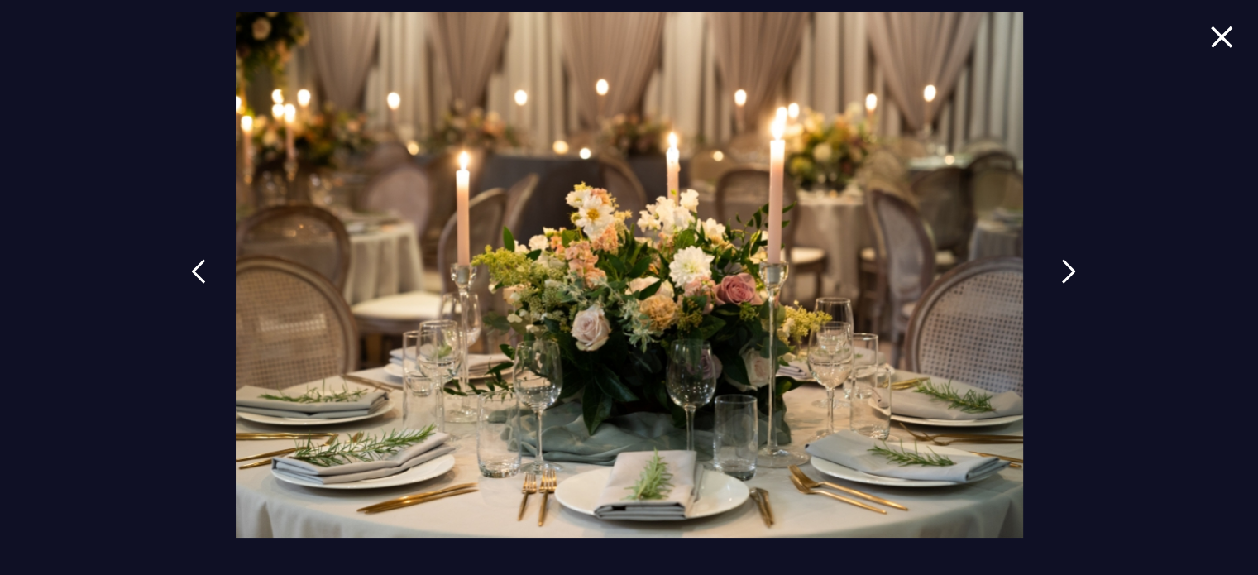
click at [1059, 273] on link at bounding box center [1068, 284] width 41 height 76
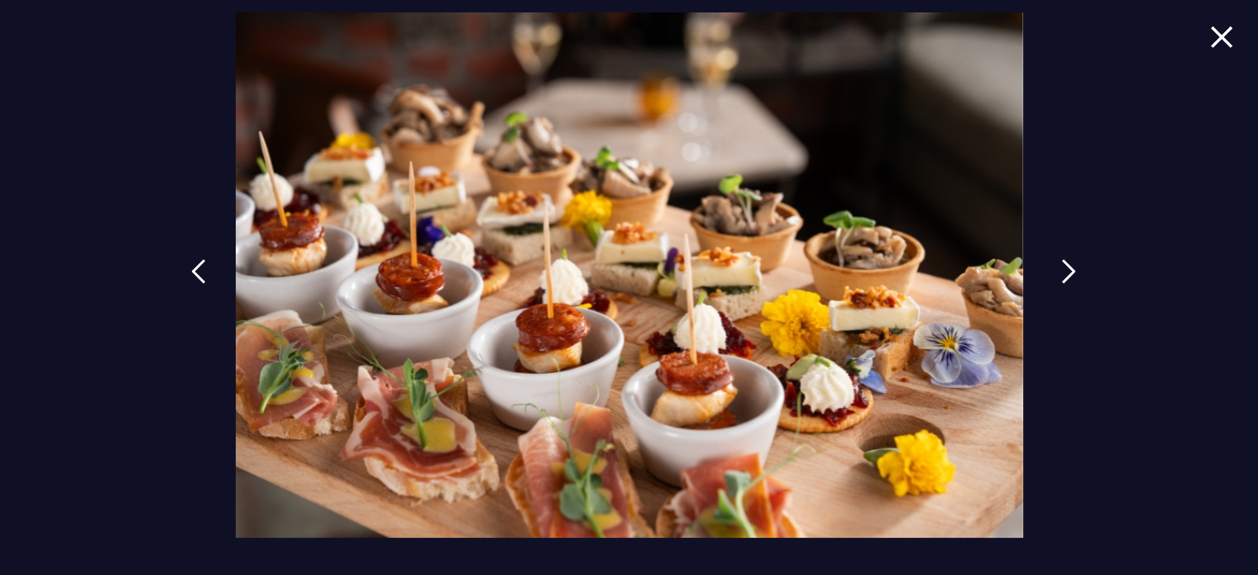
click at [1059, 273] on link at bounding box center [1068, 284] width 41 height 76
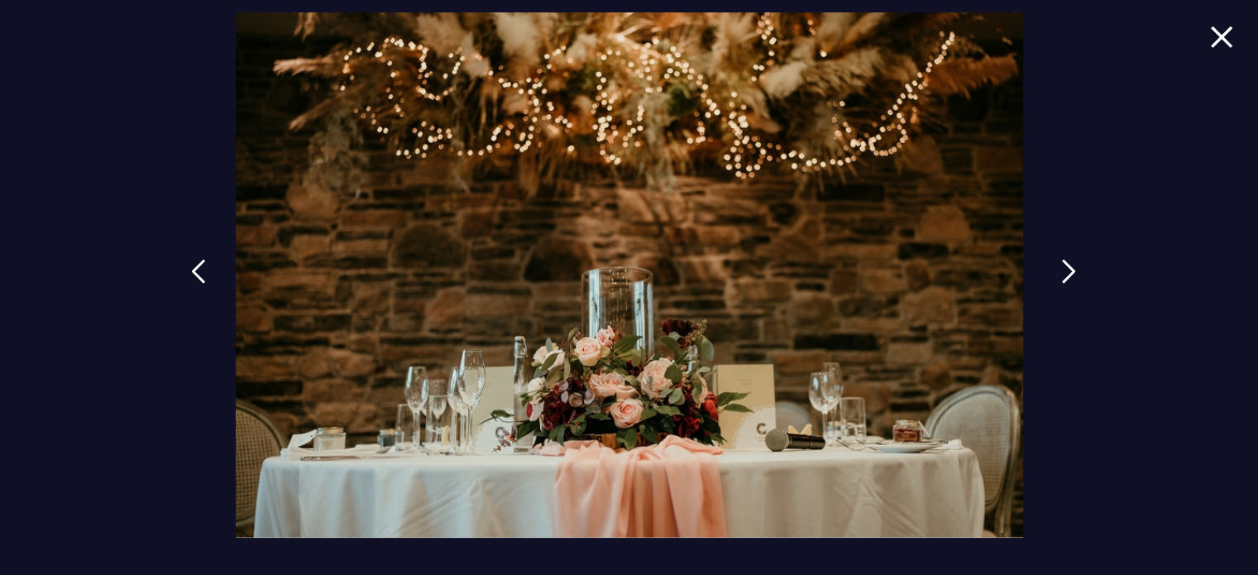
click at [1059, 273] on link at bounding box center [1068, 284] width 41 height 76
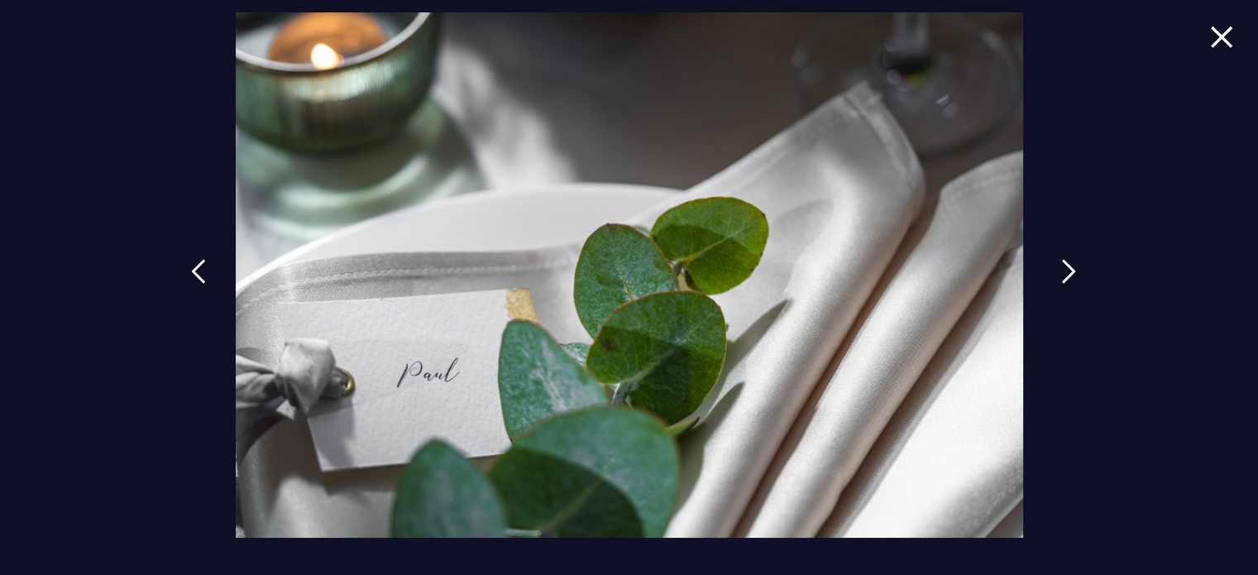
click at [1059, 273] on link at bounding box center [1068, 284] width 41 height 76
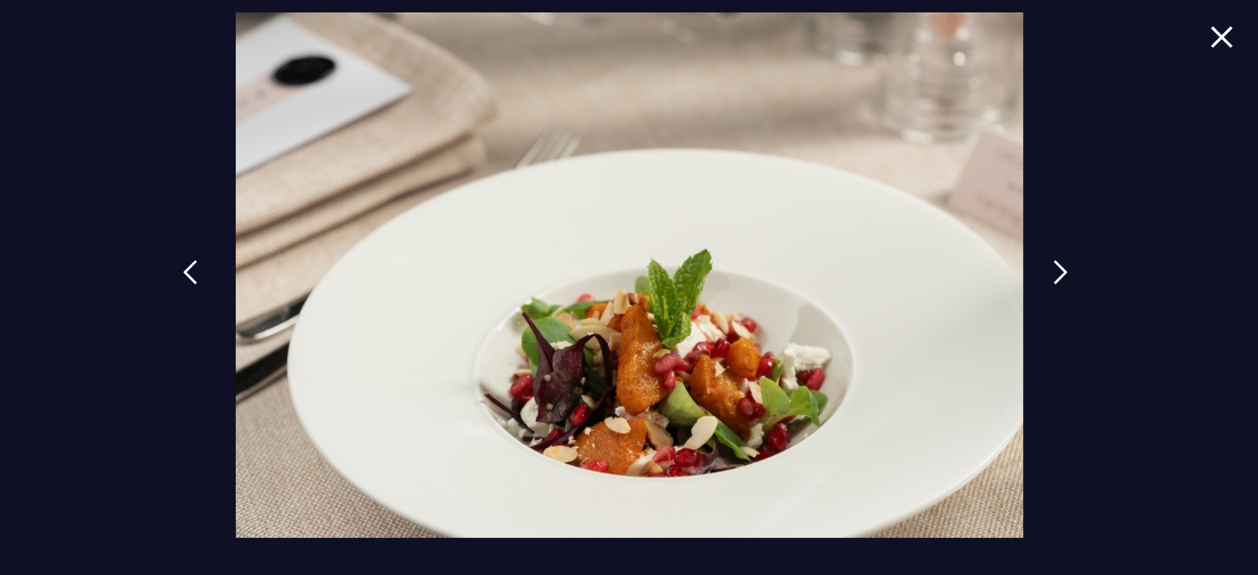
click at [206, 280] on link at bounding box center [190, 285] width 41 height 76
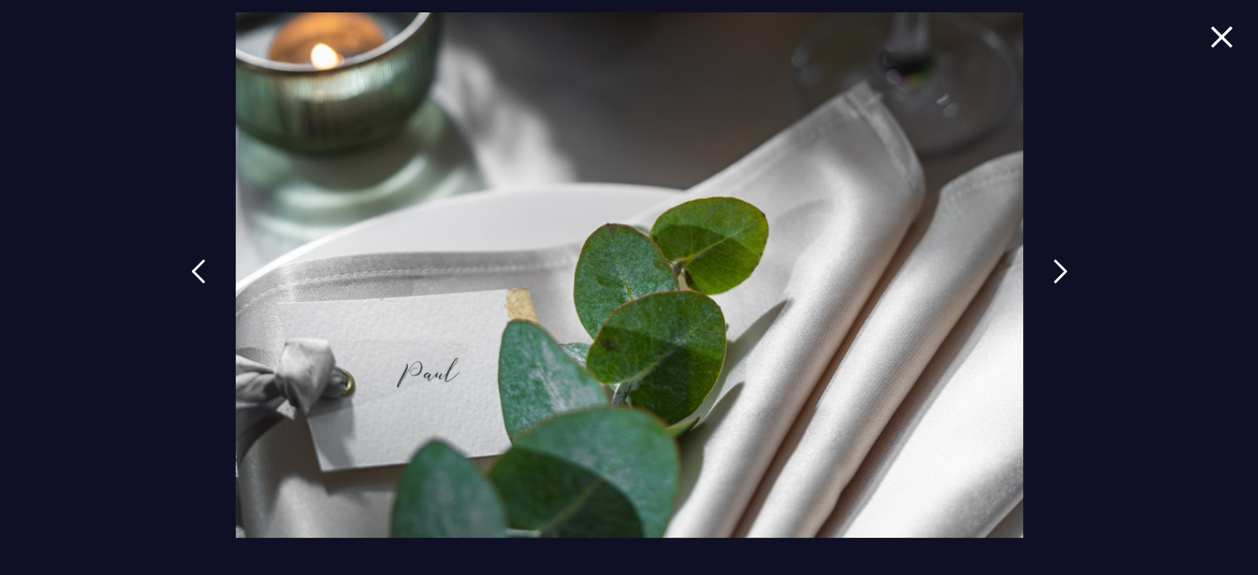
click at [1027, 278] on div at bounding box center [629, 287] width 1258 height 575
click at [1048, 278] on link at bounding box center [1068, 284] width 41 height 76
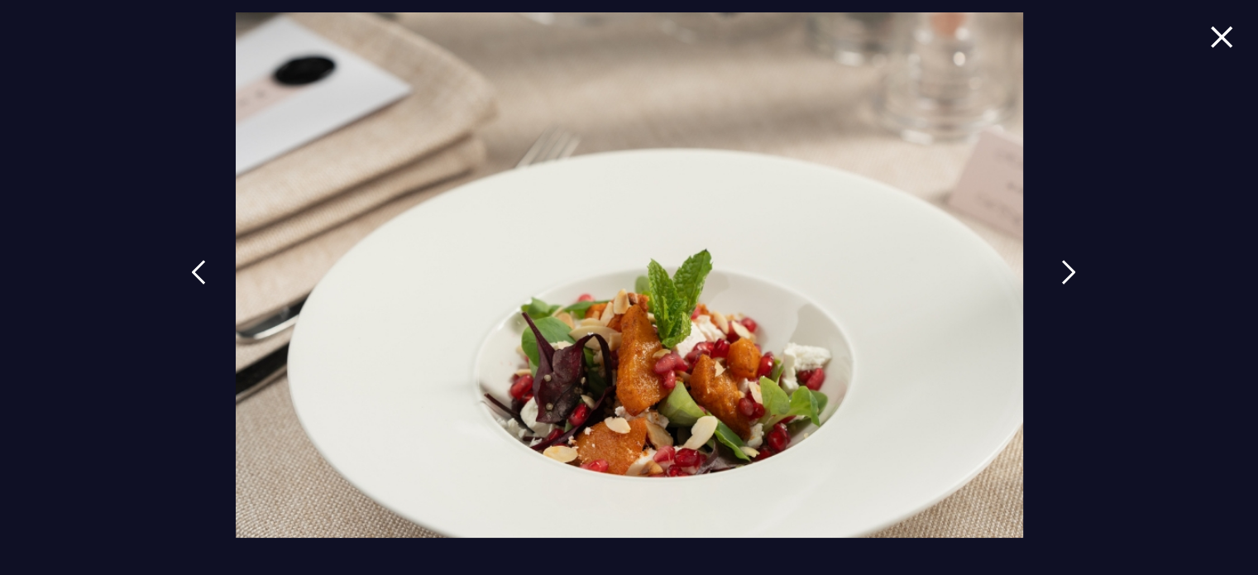
click at [1046, 278] on div at bounding box center [629, 287] width 1258 height 575
click at [1052, 275] on link at bounding box center [1068, 285] width 41 height 76
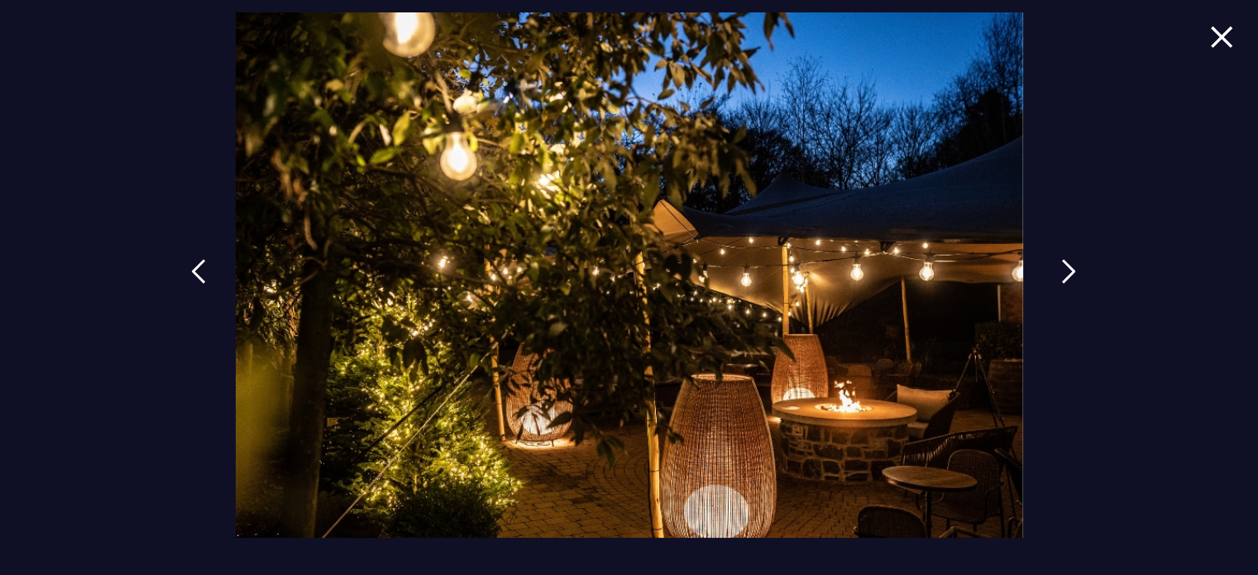
click at [1052, 275] on link at bounding box center [1068, 284] width 41 height 76
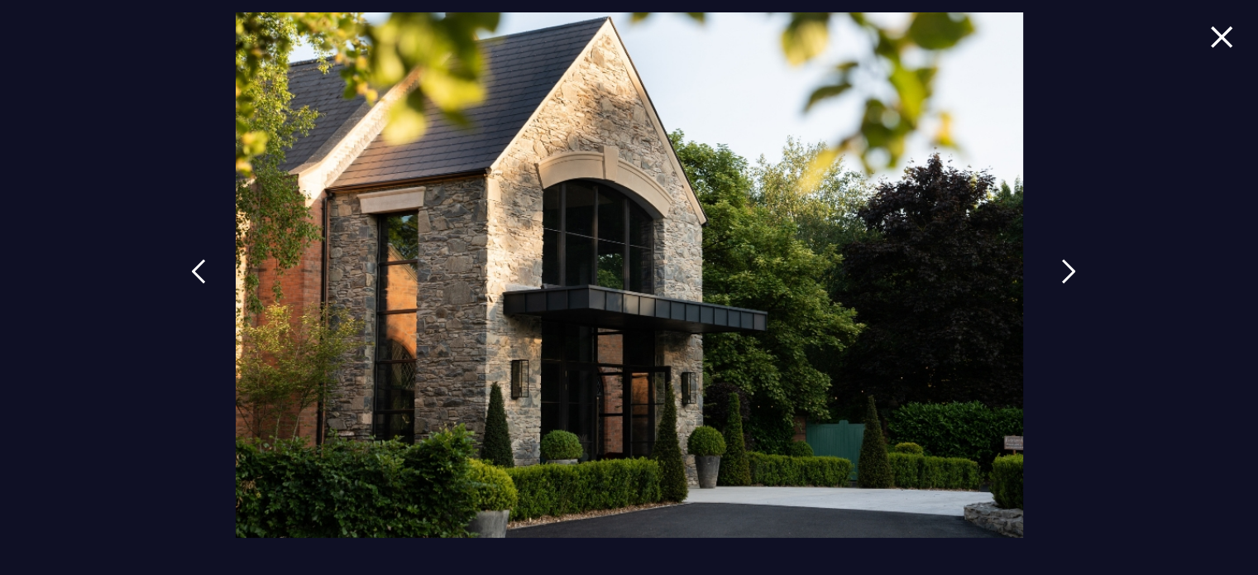
click at [1052, 275] on link at bounding box center [1068, 284] width 41 height 76
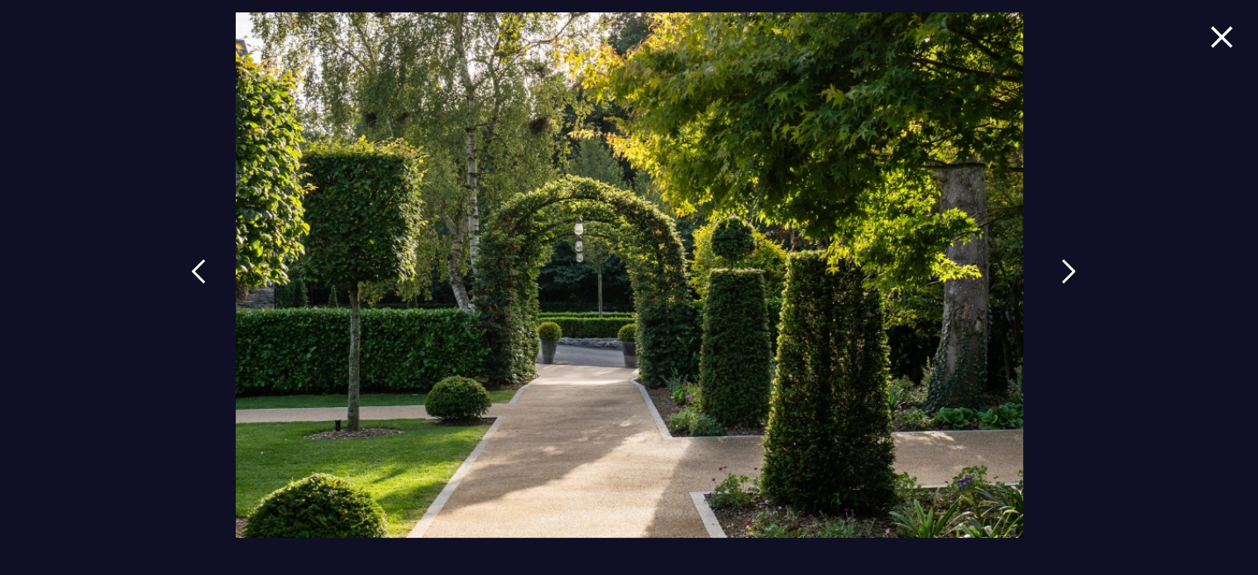
click at [1052, 275] on link at bounding box center [1068, 284] width 41 height 76
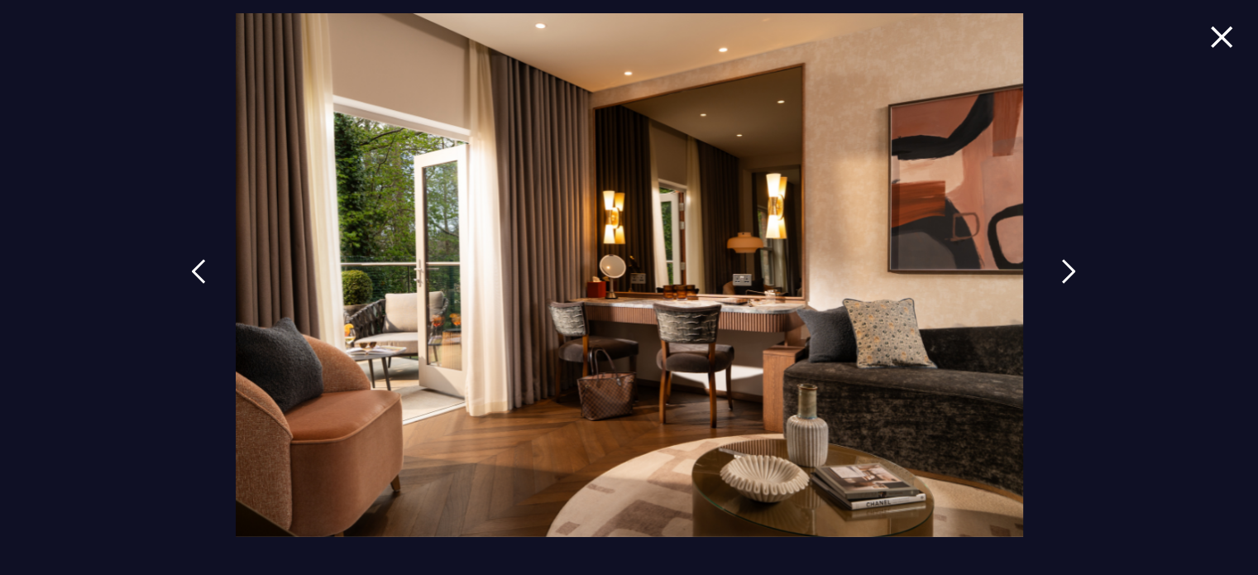
click at [1052, 275] on link at bounding box center [1068, 284] width 41 height 76
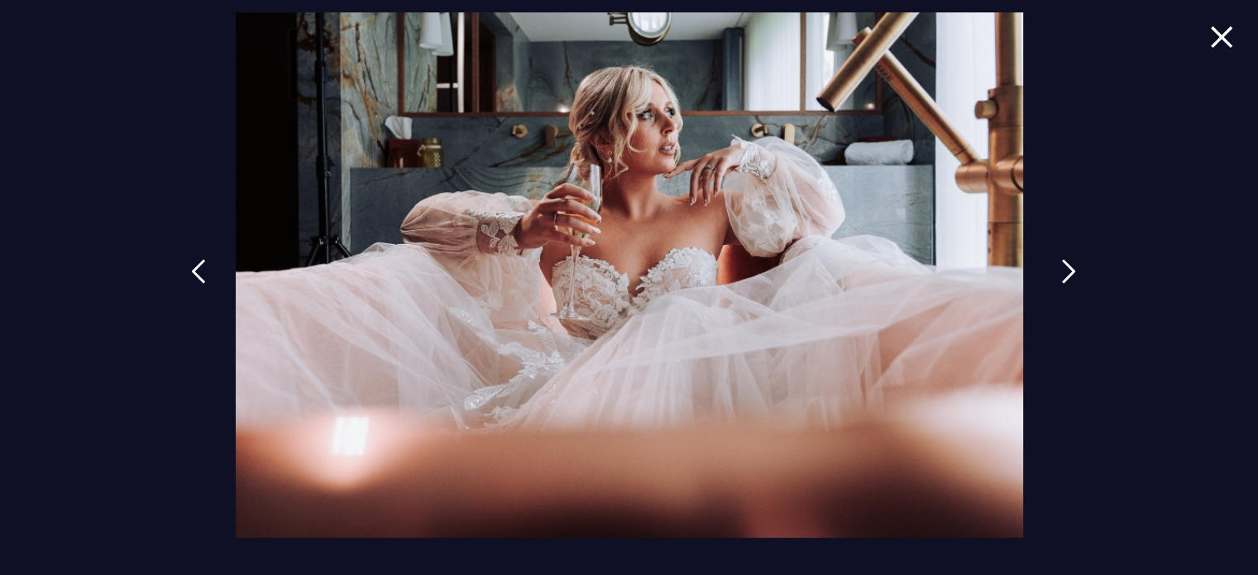
click at [1052, 275] on link at bounding box center [1068, 284] width 41 height 76
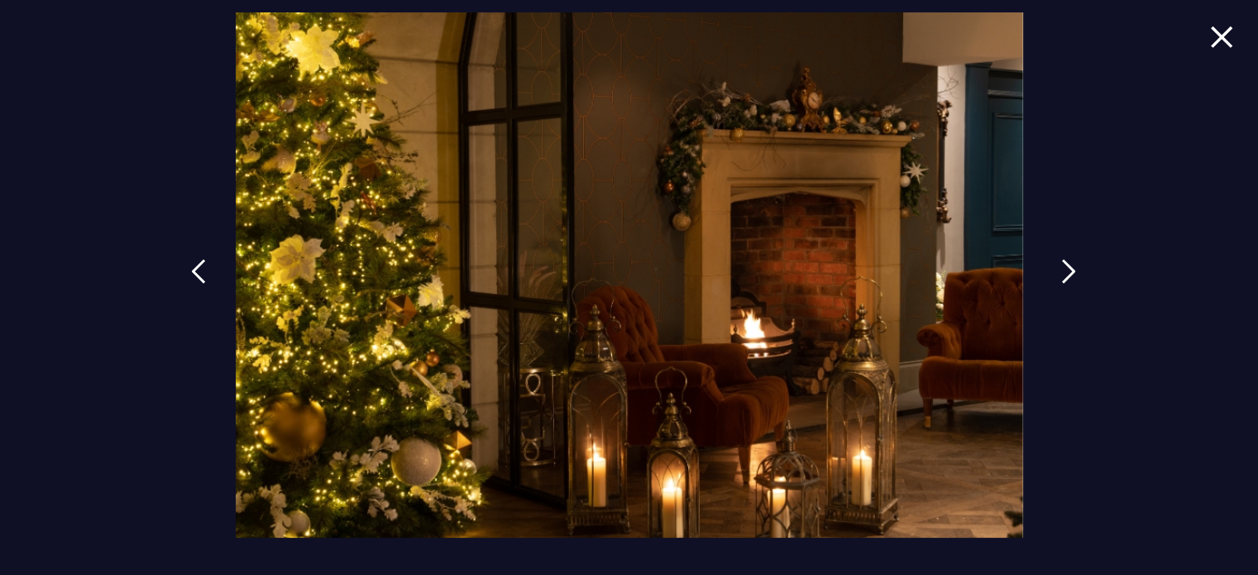
click at [1052, 275] on link at bounding box center [1068, 284] width 41 height 76
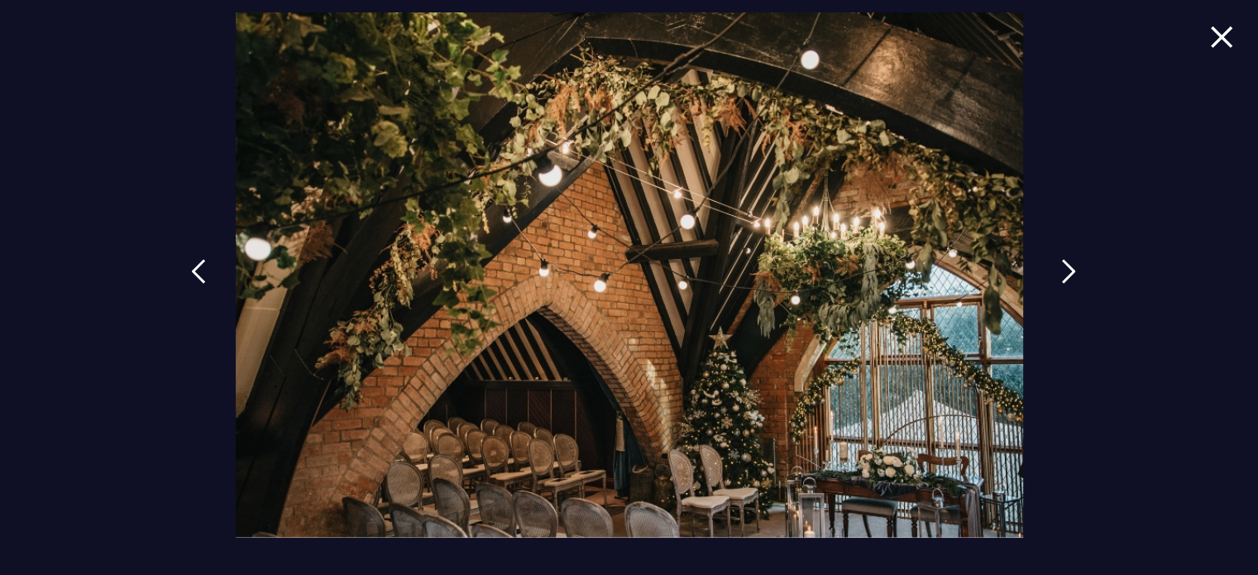
click at [1052, 275] on link at bounding box center [1068, 284] width 41 height 76
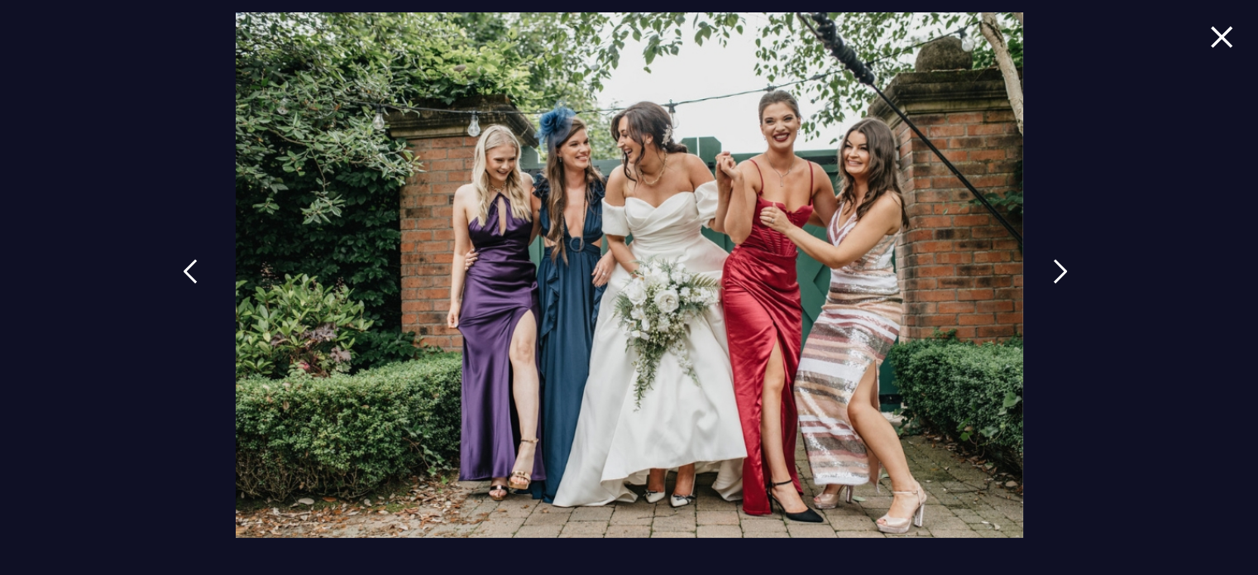
click at [185, 267] on img at bounding box center [190, 271] width 15 height 25
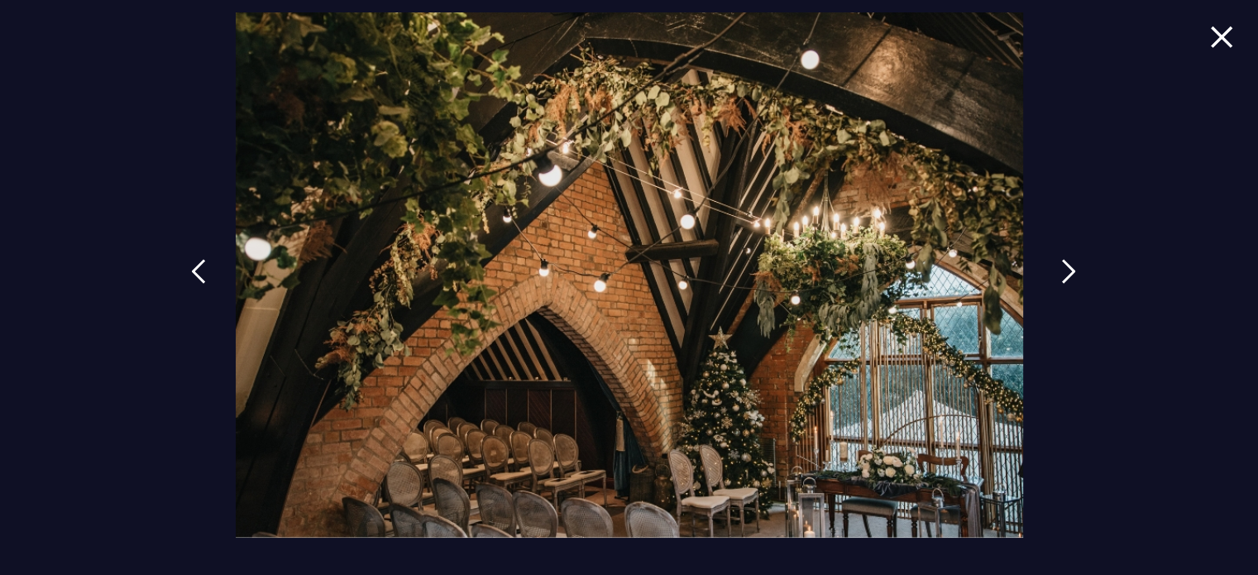
click at [1048, 264] on link at bounding box center [1068, 284] width 41 height 76
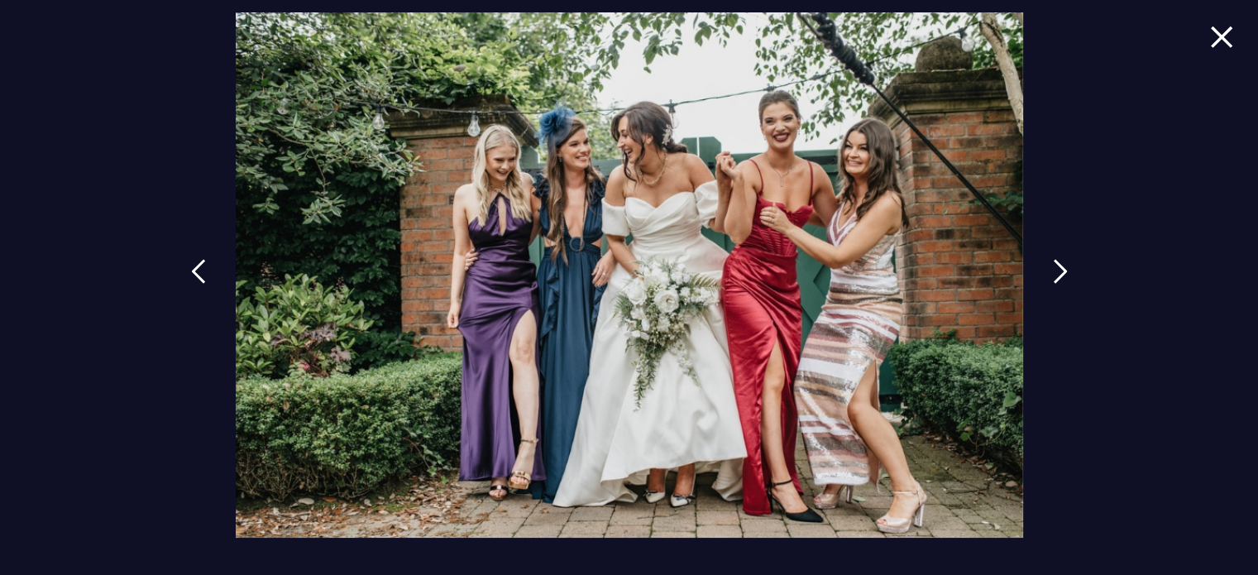
click at [145, 285] on div at bounding box center [629, 287] width 1258 height 575
click at [146, 261] on div at bounding box center [629, 287] width 1258 height 575
click at [156, 270] on div at bounding box center [629, 287] width 1258 height 575
click at [167, 275] on div at bounding box center [629, 287] width 1258 height 575
click at [192, 274] on img at bounding box center [190, 271] width 15 height 25
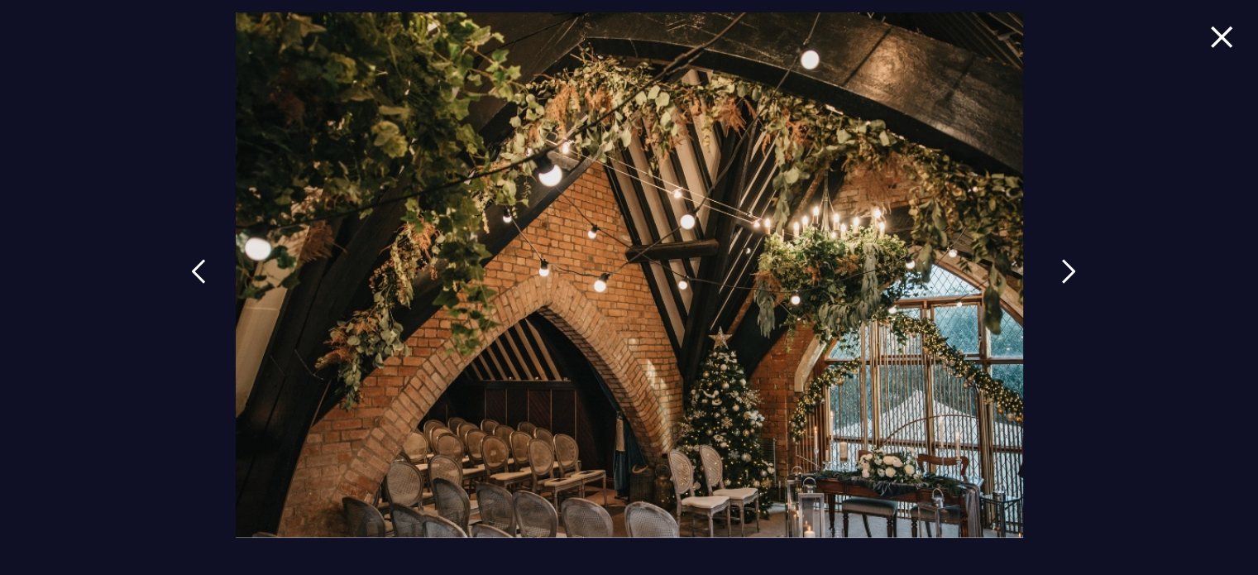
click at [1075, 280] on link at bounding box center [1068, 284] width 41 height 76
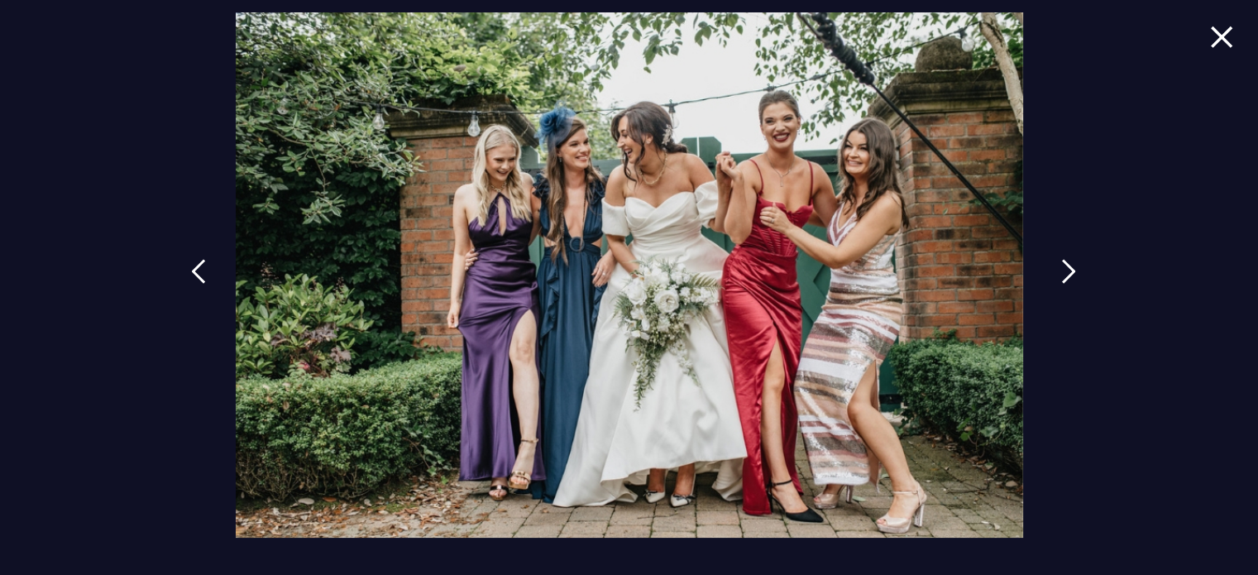
click at [1075, 280] on link at bounding box center [1068, 284] width 41 height 76
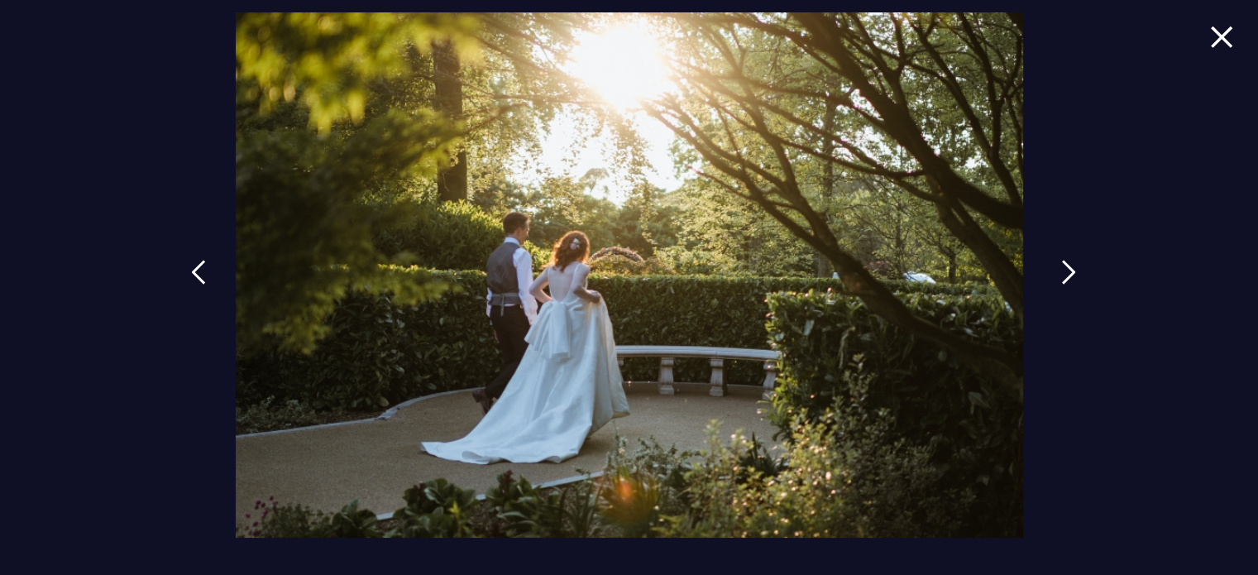
click at [1075, 280] on link at bounding box center [1068, 285] width 41 height 76
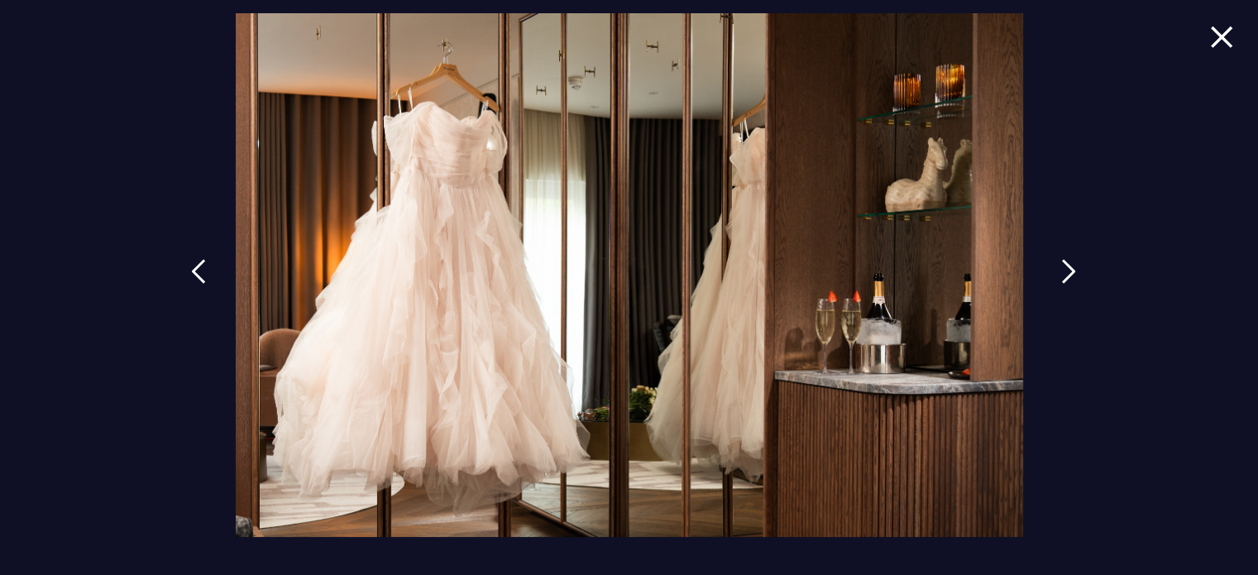
click at [1075, 280] on link at bounding box center [1068, 284] width 41 height 76
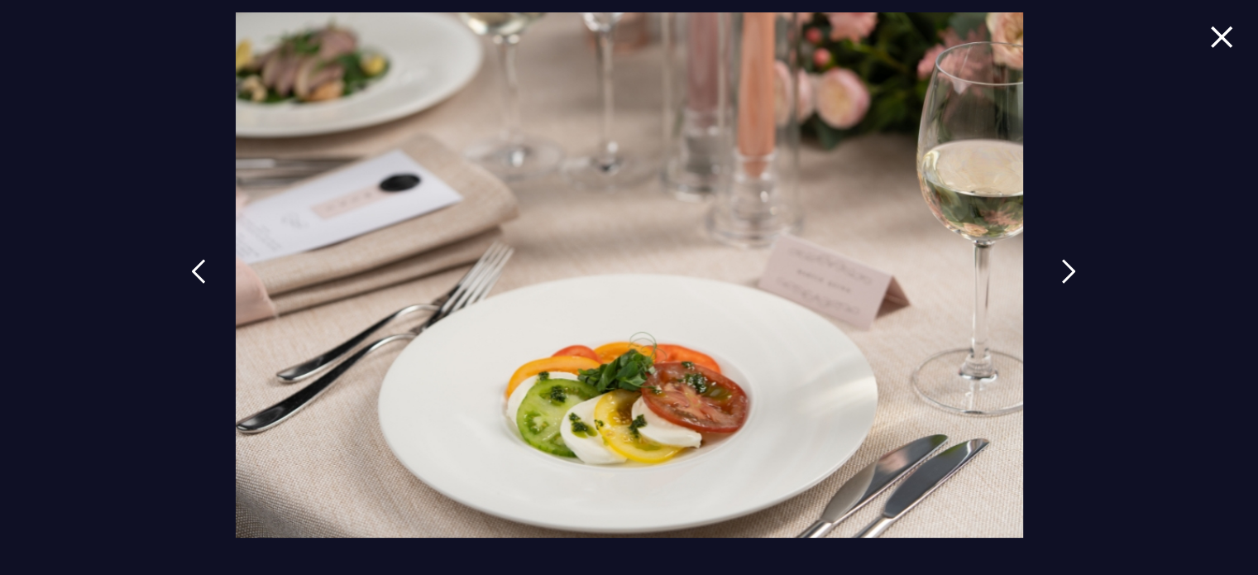
click at [1075, 280] on link at bounding box center [1068, 284] width 41 height 76
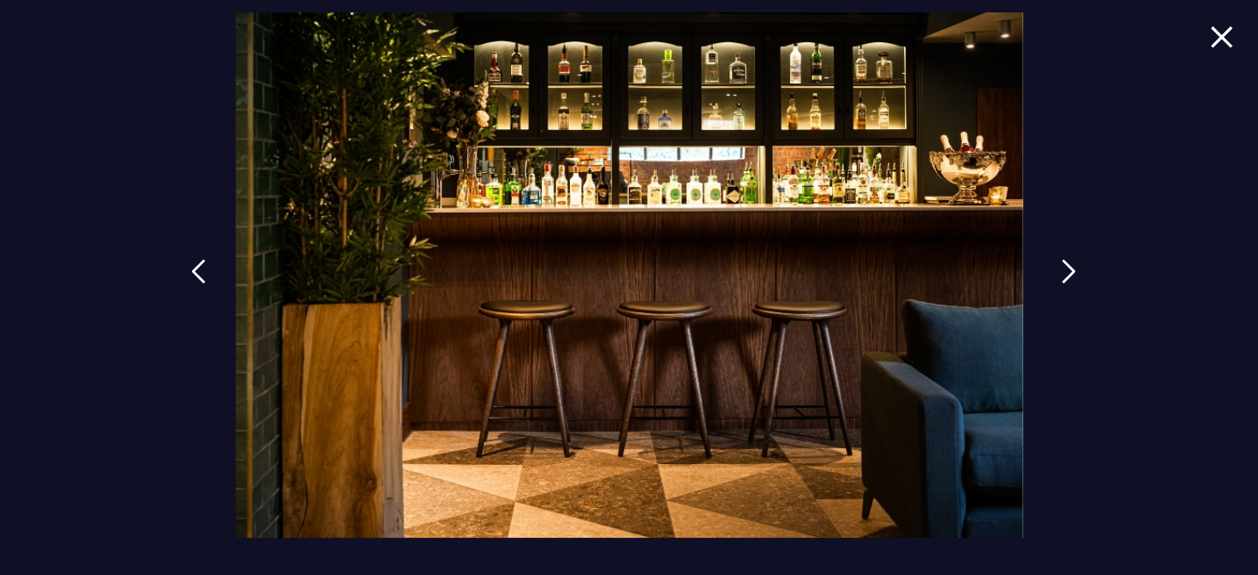
click at [1075, 280] on link at bounding box center [1068, 284] width 41 height 76
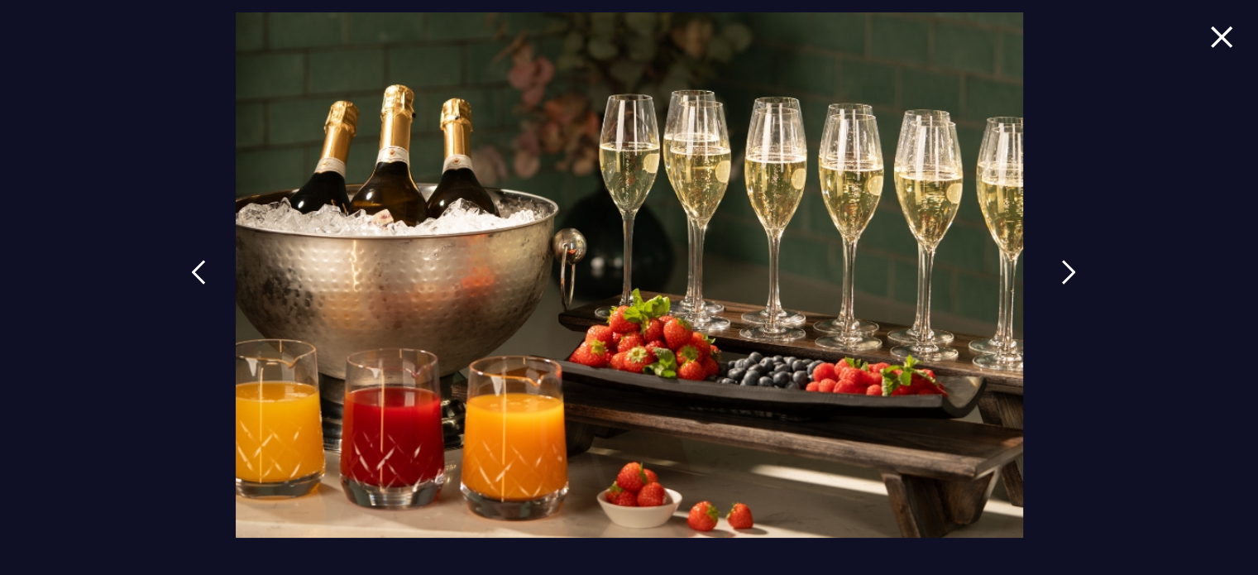
click at [1075, 280] on link at bounding box center [1068, 285] width 41 height 76
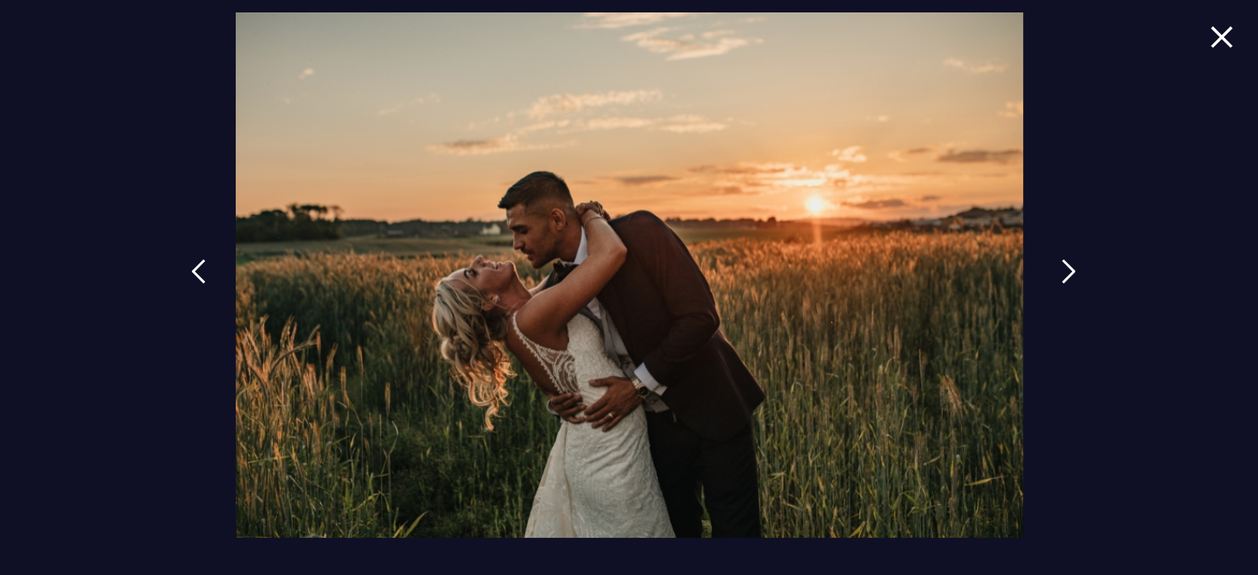
click at [1075, 280] on link at bounding box center [1068, 284] width 41 height 76
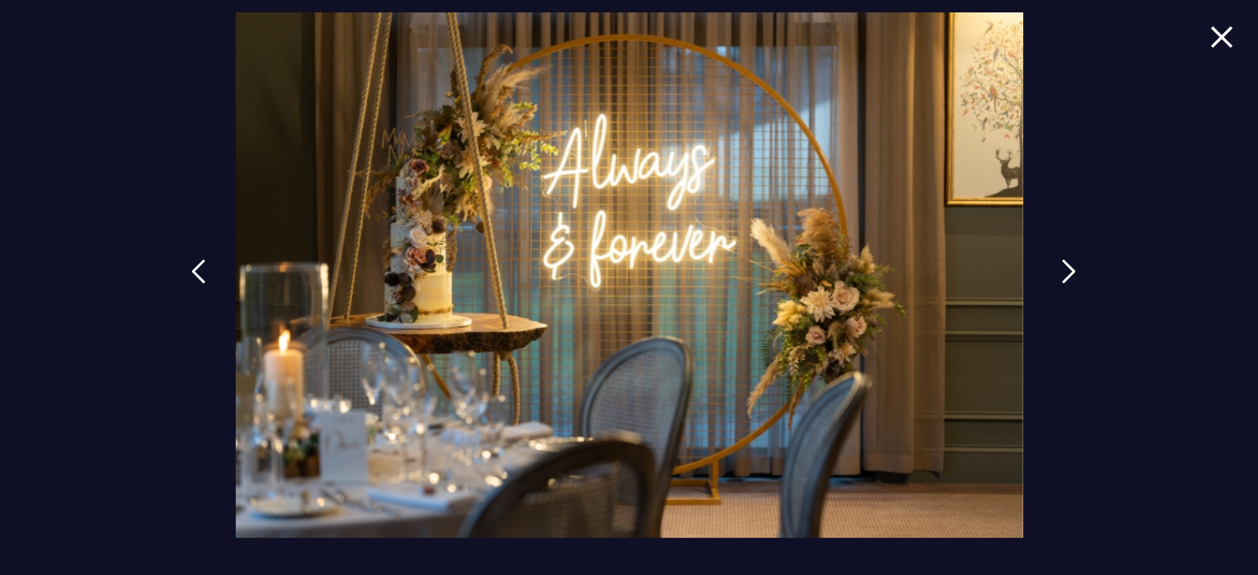
click at [1075, 280] on link at bounding box center [1068, 284] width 41 height 76
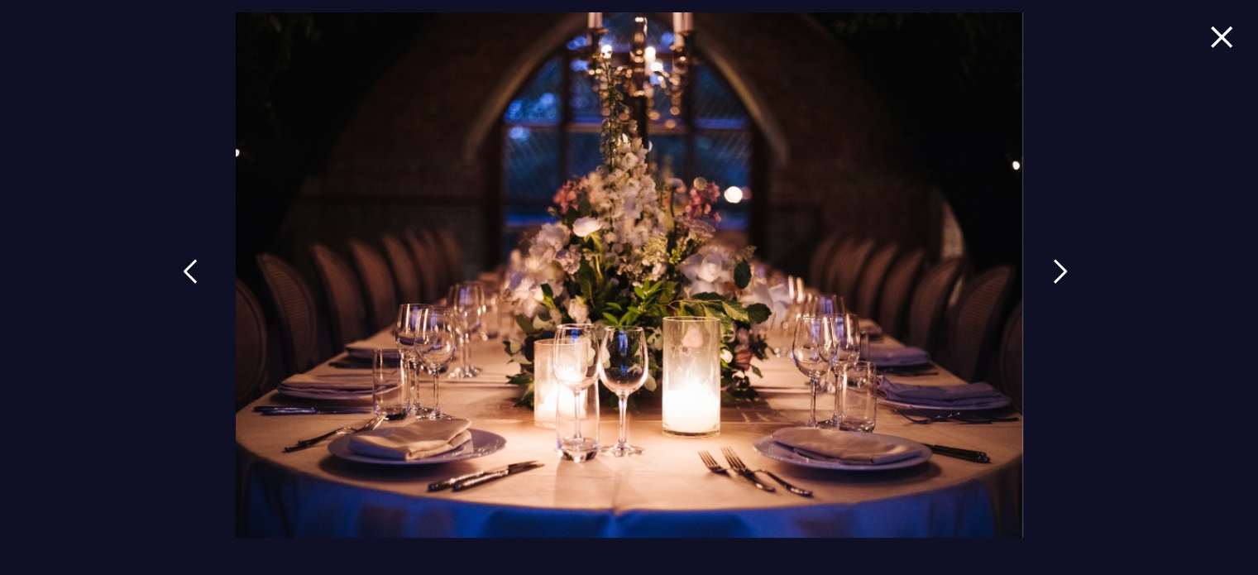
click at [193, 280] on img at bounding box center [190, 271] width 15 height 25
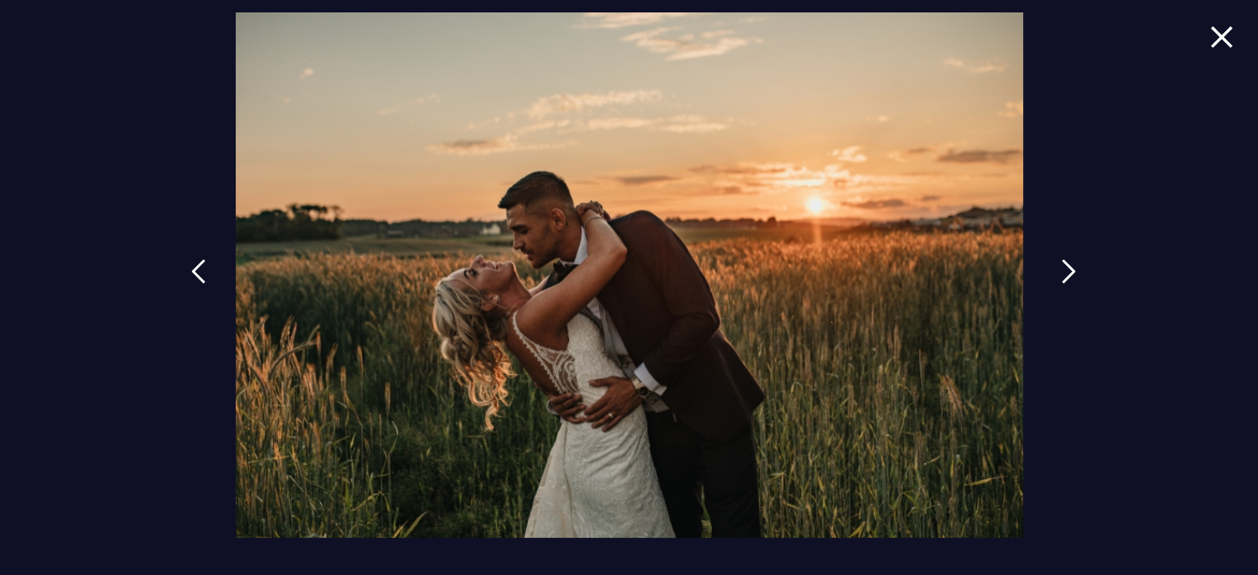
click at [1065, 258] on link at bounding box center [1068, 284] width 41 height 76
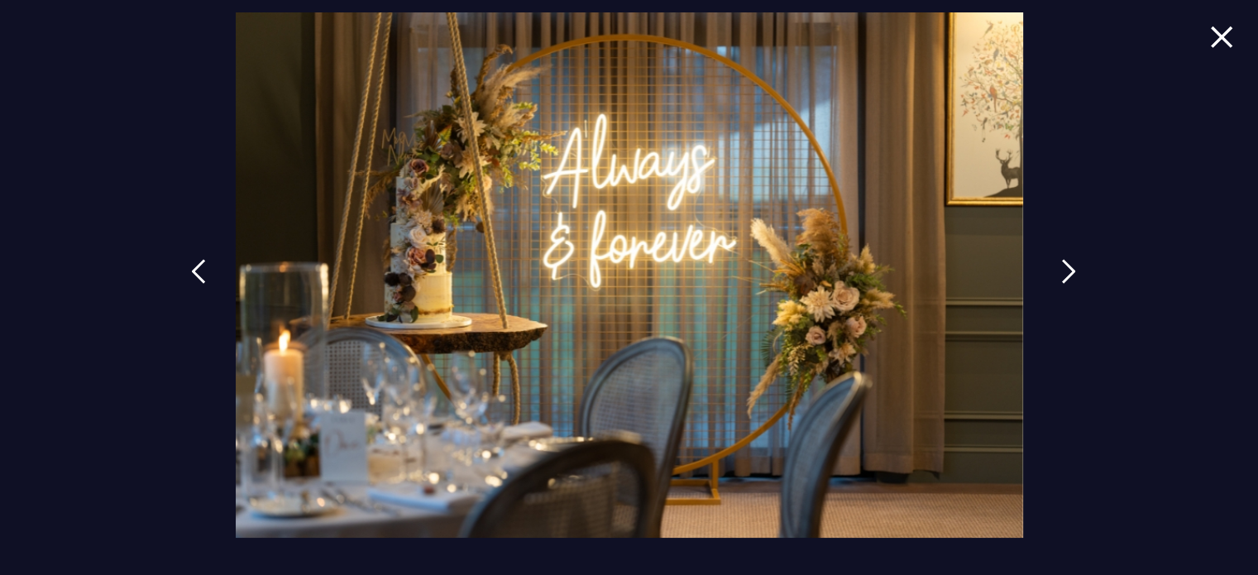
click at [1065, 258] on link at bounding box center [1068, 284] width 41 height 76
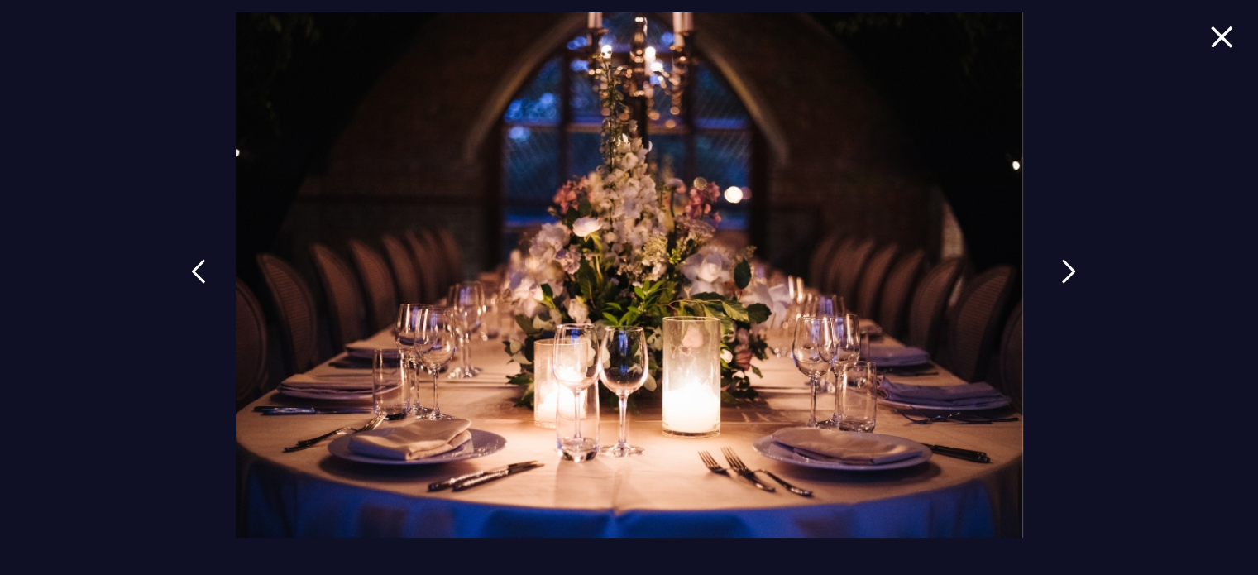
click at [1065, 258] on link at bounding box center [1068, 284] width 41 height 76
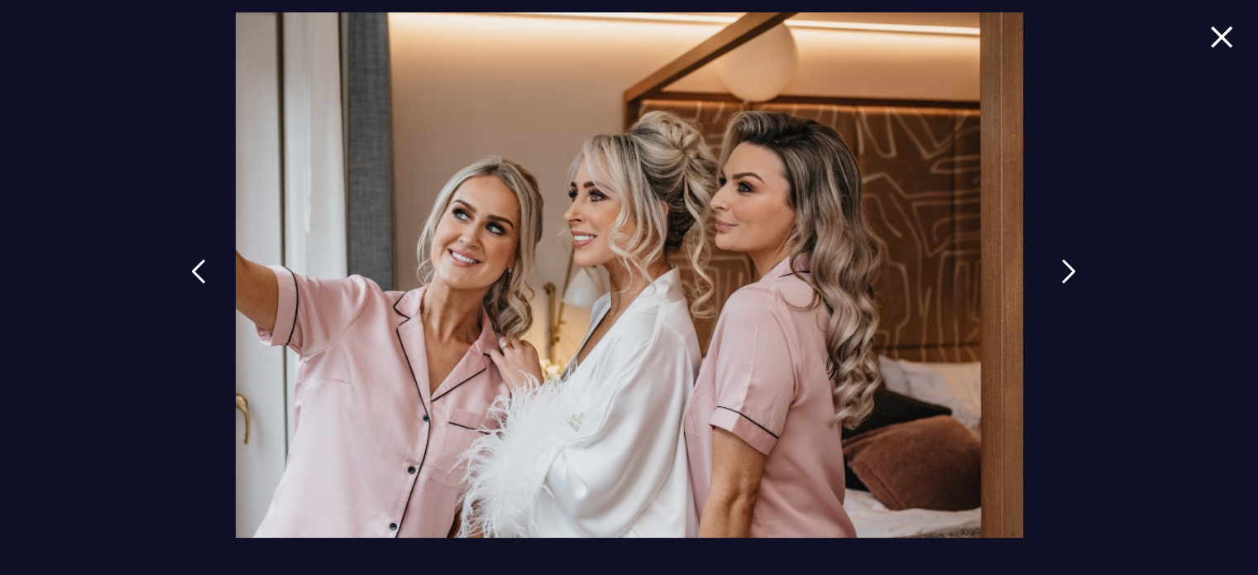
click at [1065, 258] on link at bounding box center [1068, 284] width 41 height 76
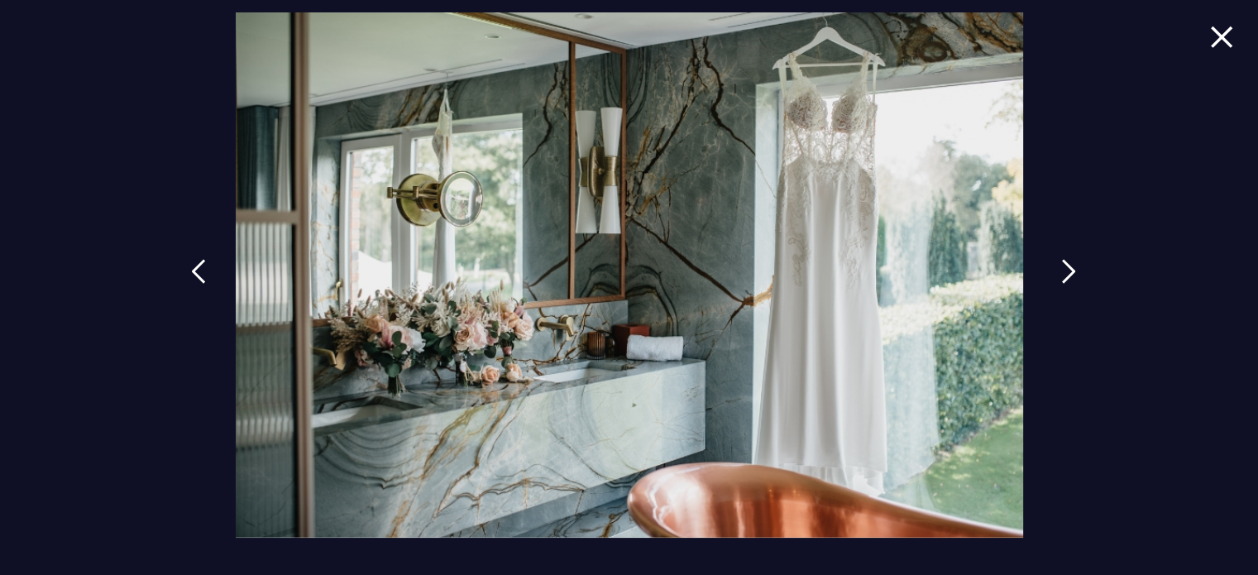
click at [1065, 258] on link at bounding box center [1068, 284] width 41 height 76
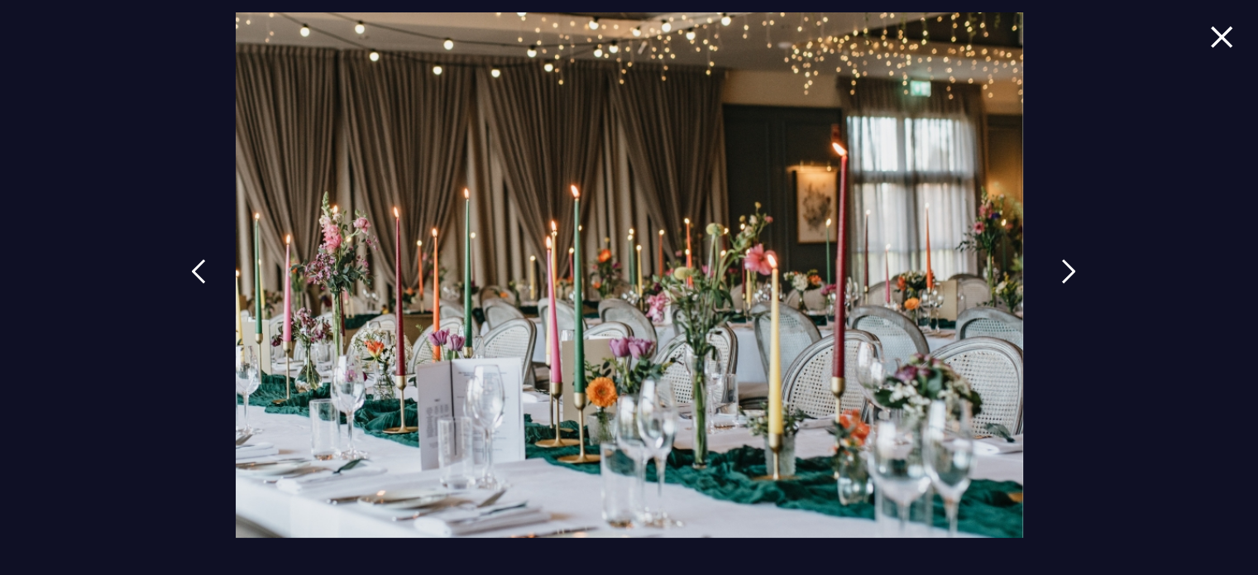
click at [1065, 258] on link at bounding box center [1068, 284] width 41 height 76
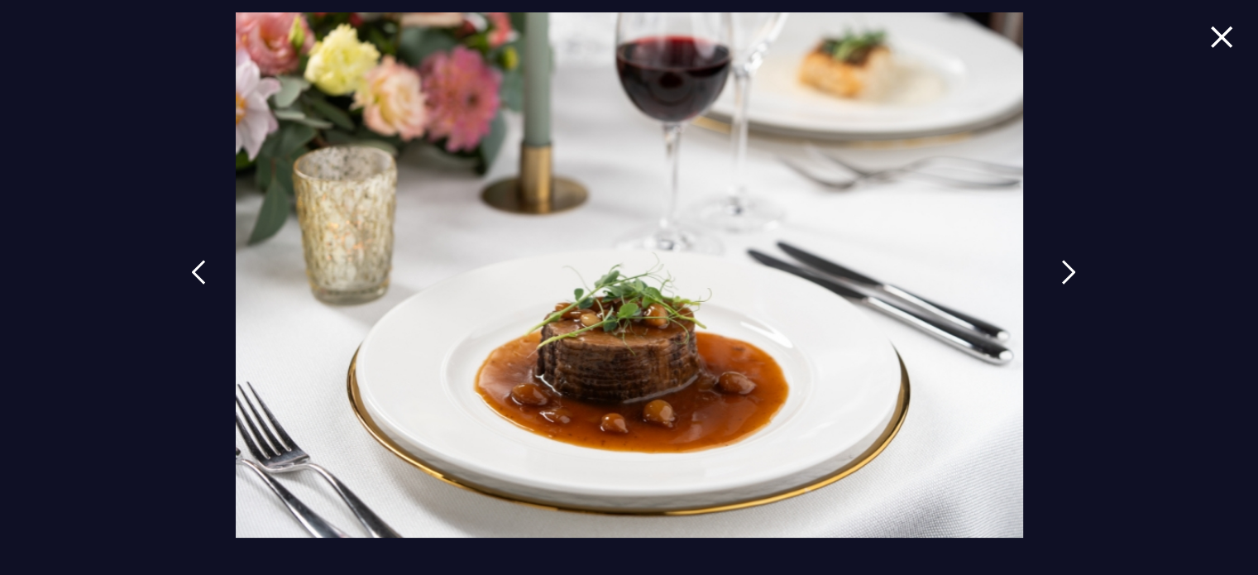
click at [1065, 258] on link at bounding box center [1068, 285] width 41 height 76
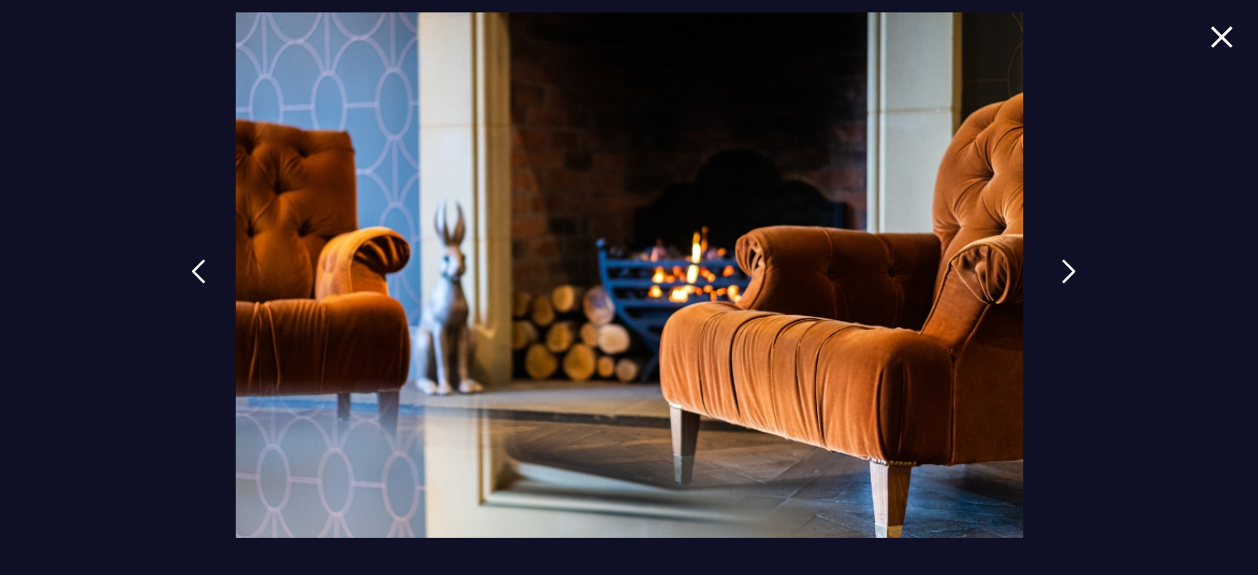
click at [1065, 258] on link at bounding box center [1068, 284] width 41 height 76
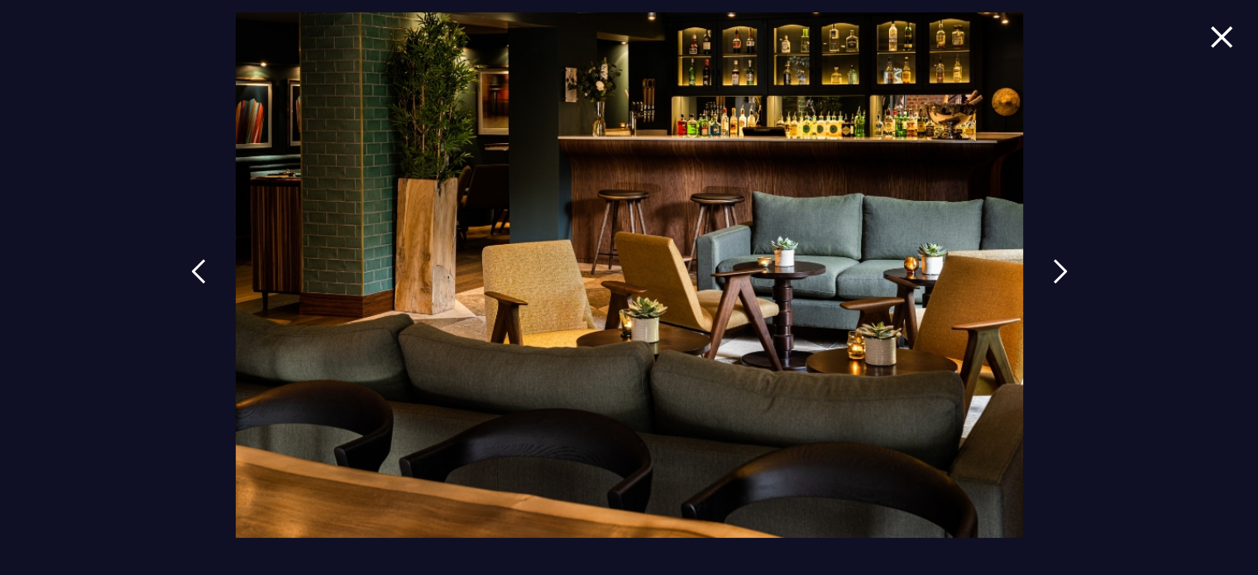
click at [1203, 52] on div at bounding box center [629, 287] width 1258 height 575
click at [1221, 42] on img at bounding box center [1221, 37] width 23 height 22
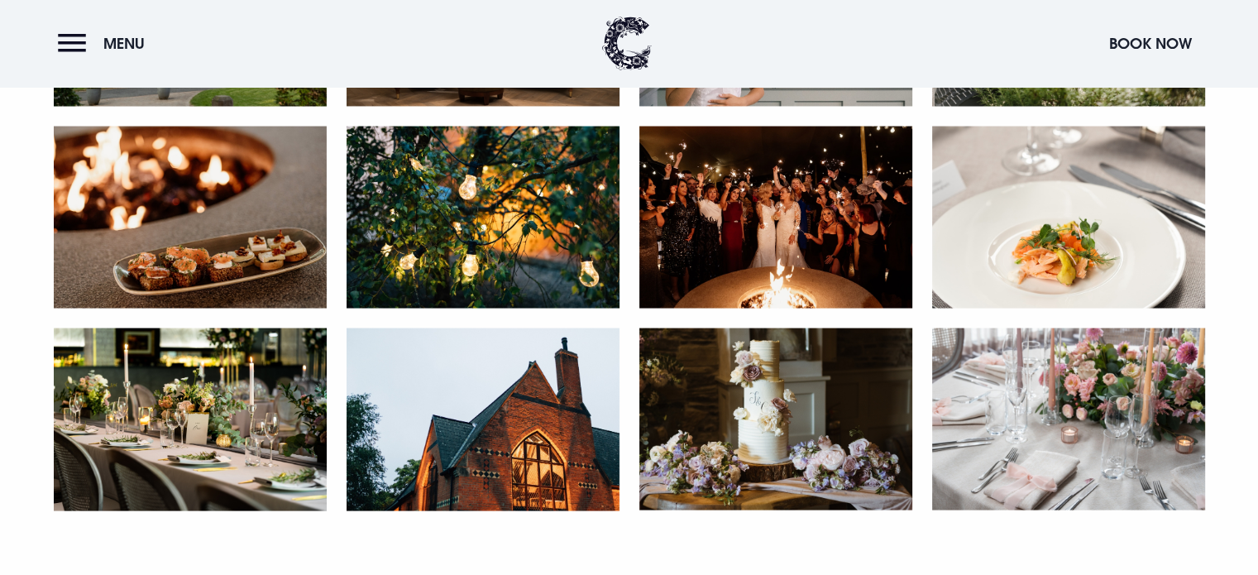
scroll to position [3636, 0]
